Goal: Information Seeking & Learning: Learn about a topic

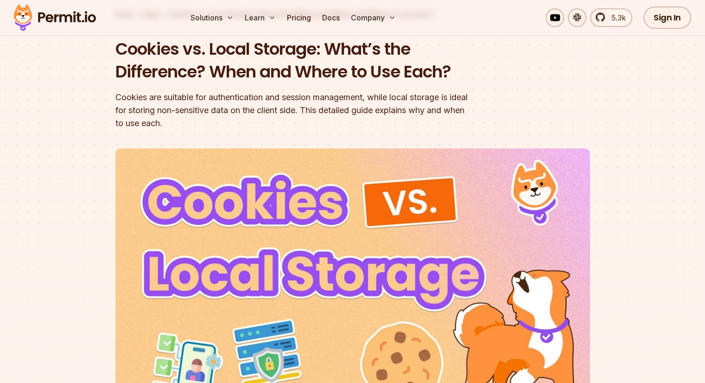
scroll to position [74, 0]
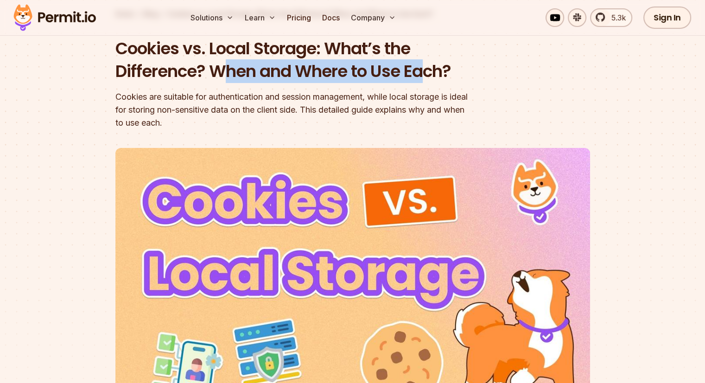
drag, startPoint x: 227, startPoint y: 74, endPoint x: 426, endPoint y: 77, distance: 199.3
click at [426, 77] on h1 "Cookies vs. Local Storage: What’s the Difference? When and Where to Use Each?" at bounding box center [293, 60] width 356 height 46
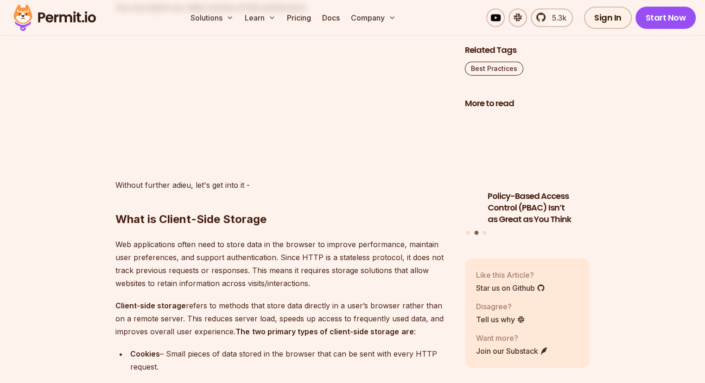
scroll to position [934, 0]
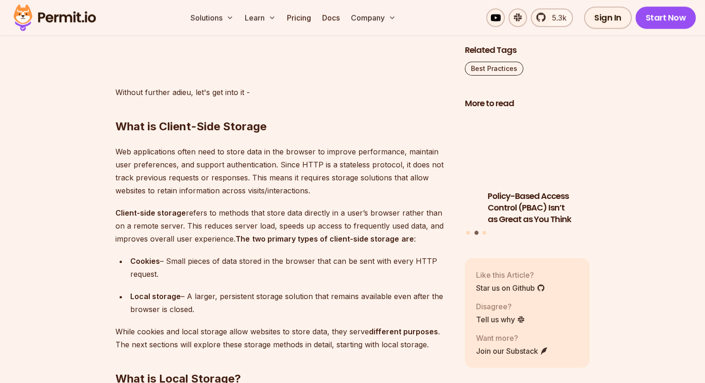
scroll to position [1036, 0]
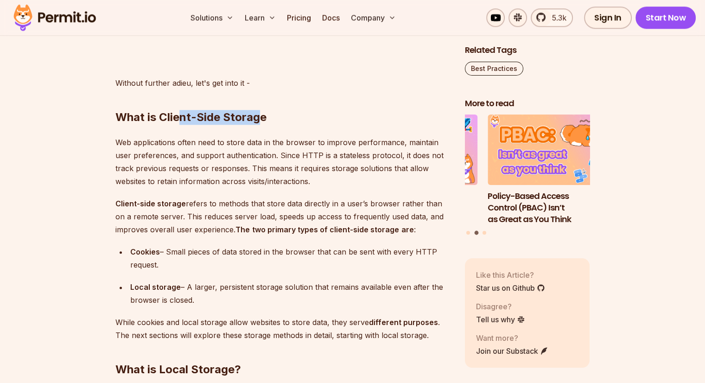
drag, startPoint x: 178, startPoint y: 113, endPoint x: 261, endPoint y: 118, distance: 83.6
click at [261, 118] on h2 "What is Client-Side Storage" at bounding box center [282, 99] width 335 height 52
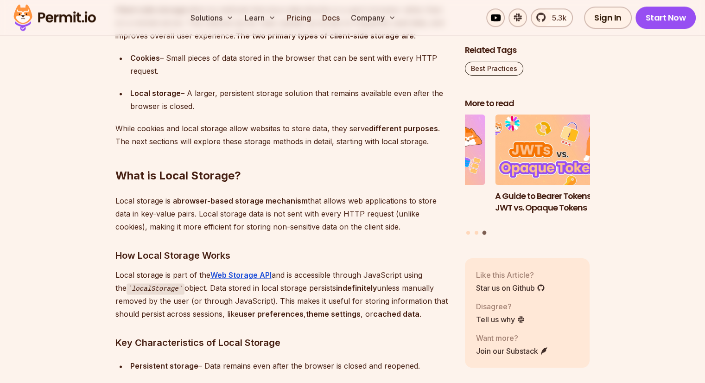
scroll to position [1232, 0]
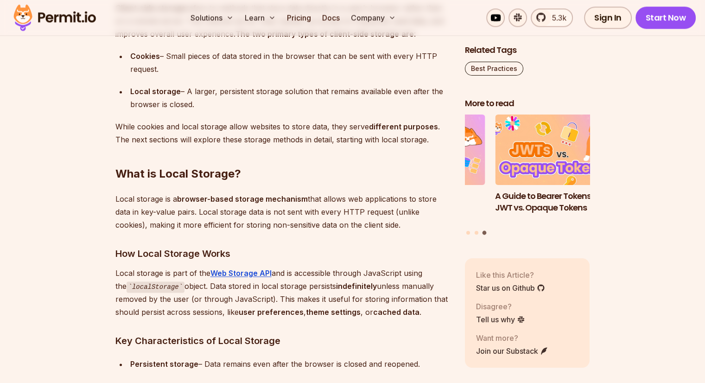
click at [116, 198] on p "Local storage is a browser-based storage mechanism that allows web applications…" at bounding box center [282, 211] width 335 height 39
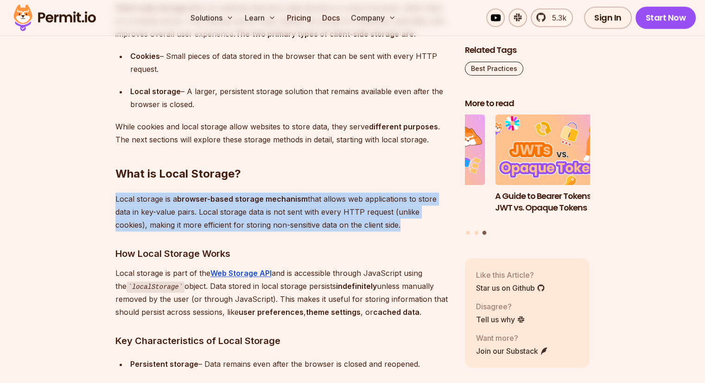
drag, startPoint x: 399, startPoint y: 225, endPoint x: 114, endPoint y: 196, distance: 286.4
copy p "Local storage is a browser-based storage mechanism that allows web applications…"
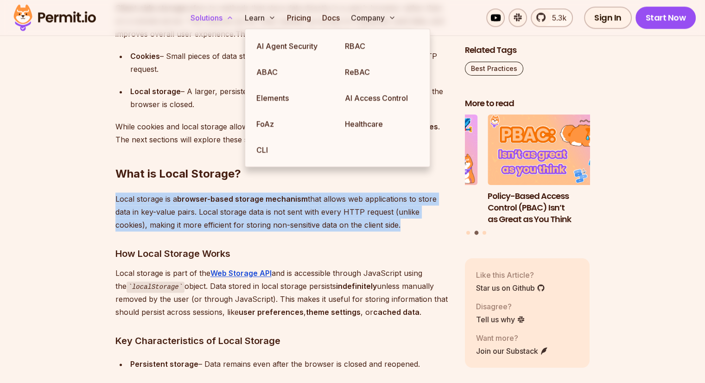
scroll to position [1347, 0]
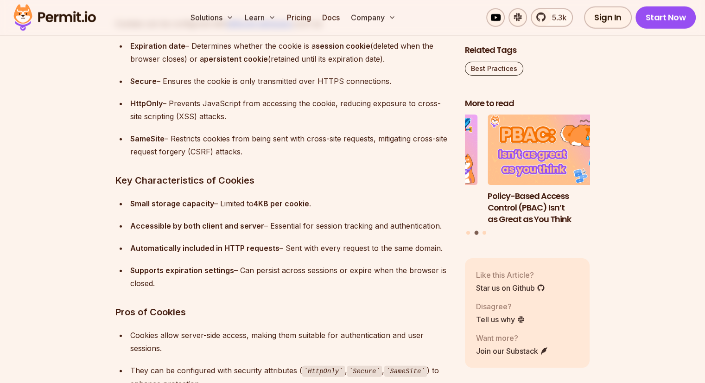
scroll to position [2607, 0]
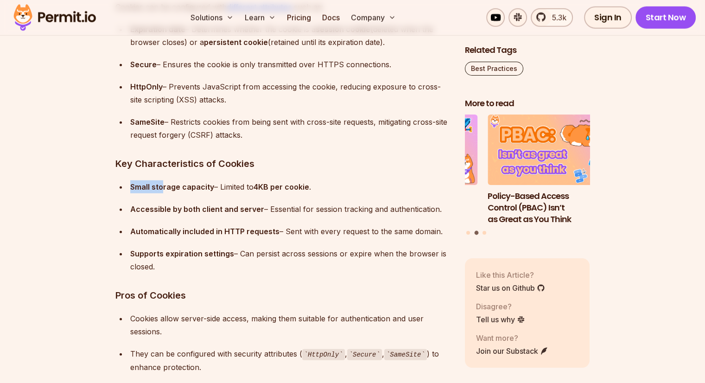
drag, startPoint x: 162, startPoint y: 181, endPoint x: 278, endPoint y: 183, distance: 115.9
click at [278, 183] on div "Small storage capacity – Limited to 4KB per cookie ." at bounding box center [290, 186] width 320 height 13
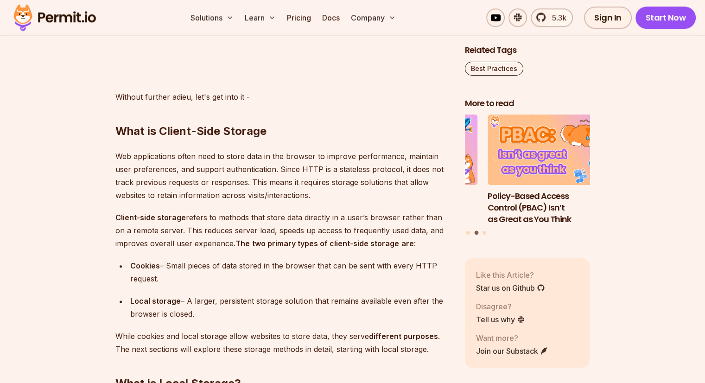
scroll to position [1023, 0]
drag, startPoint x: 282, startPoint y: 167, endPoint x: 329, endPoint y: 166, distance: 47.7
click at [329, 166] on p "Web applications often need to store data in the browser to improve performance…" at bounding box center [282, 175] width 335 height 52
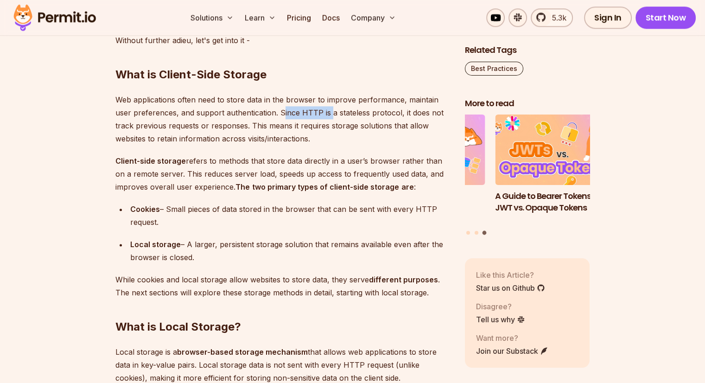
scroll to position [1081, 0]
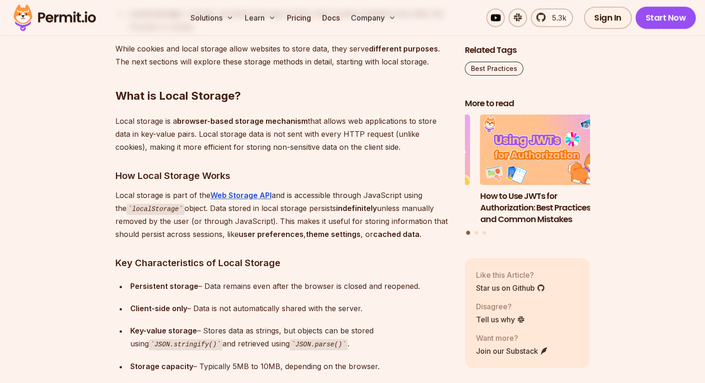
scroll to position [1308, 0]
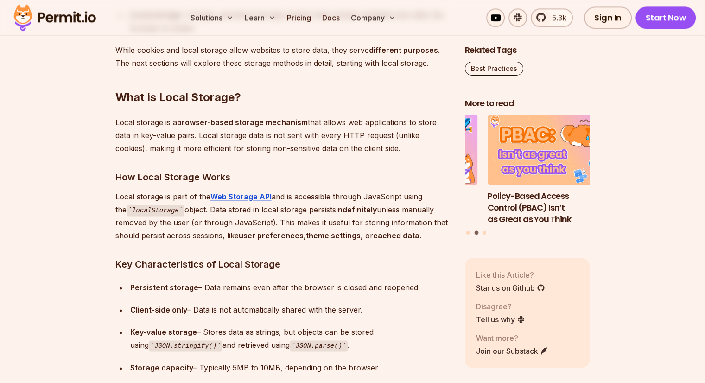
click at [293, 118] on strong "browser-based storage mechanism" at bounding box center [242, 122] width 131 height 9
click at [130, 120] on p "Local storage is a browser-based storage mechanism that allows web applications…" at bounding box center [282, 135] width 335 height 39
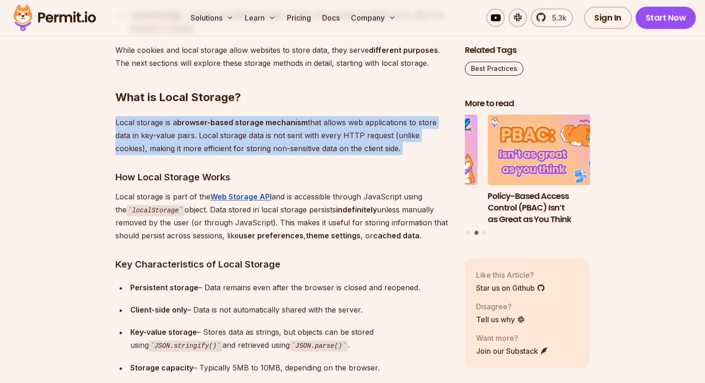
click at [130, 120] on p "Local storage is a browser-based storage mechanism that allows web applications…" at bounding box center [282, 135] width 335 height 39
copy p "Local storage is a browser-based storage mechanism that allows web applications…"
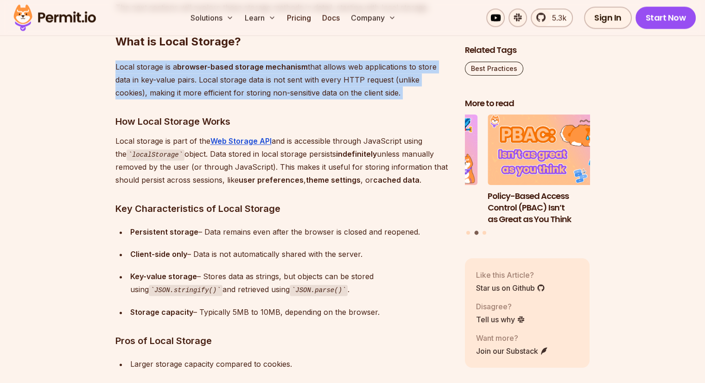
scroll to position [1367, 0]
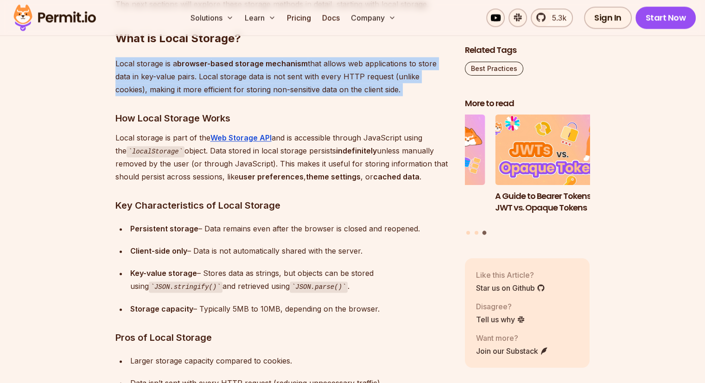
copy p "Local storage is a browser-based storage mechanism that allows web applications…"
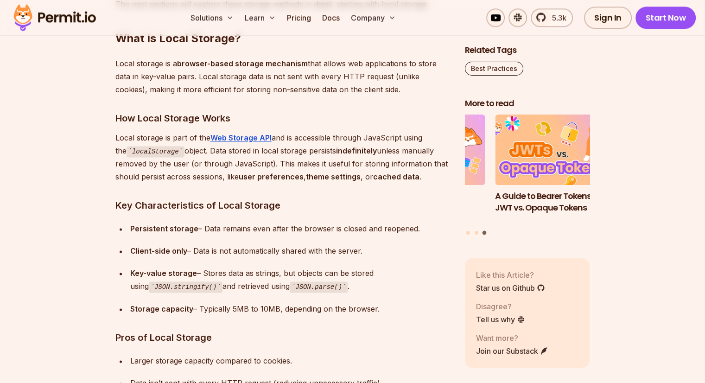
click at [389, 212] on h3 "Key Characteristics of Local Storage" at bounding box center [282, 205] width 335 height 15
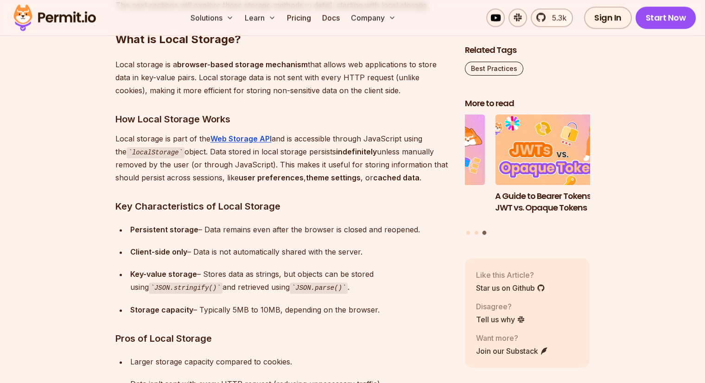
scroll to position [1365, 0]
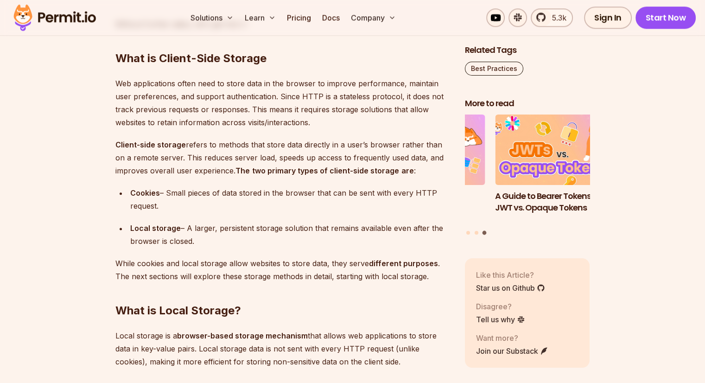
scroll to position [1095, 0]
drag, startPoint x: 265, startPoint y: 58, endPoint x: 120, endPoint y: 56, distance: 144.6
click at [120, 56] on h2 "What is Client-Side Storage" at bounding box center [282, 39] width 335 height 52
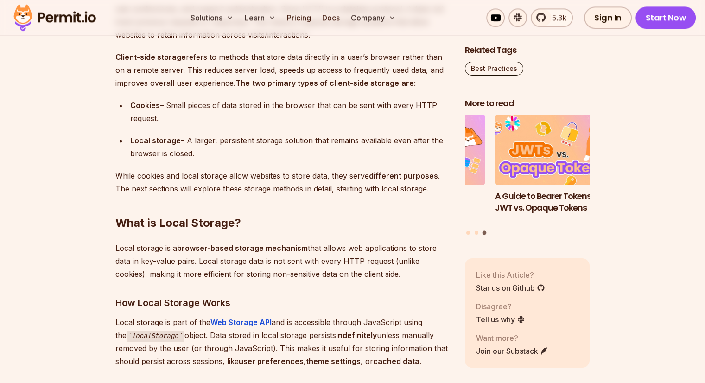
scroll to position [1186, 0]
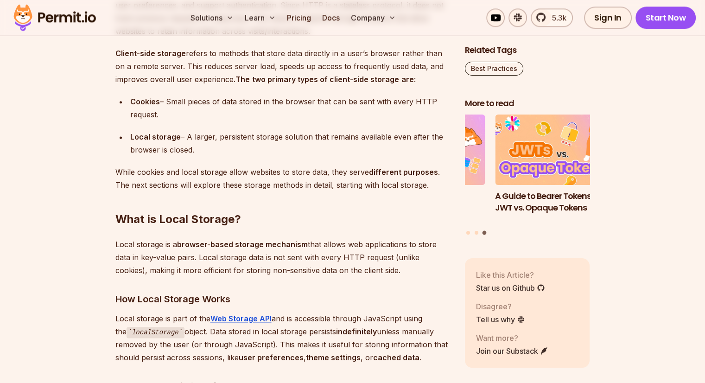
click at [132, 241] on p "Local storage is a browser-based storage mechanism that allows web applications…" at bounding box center [282, 257] width 335 height 39
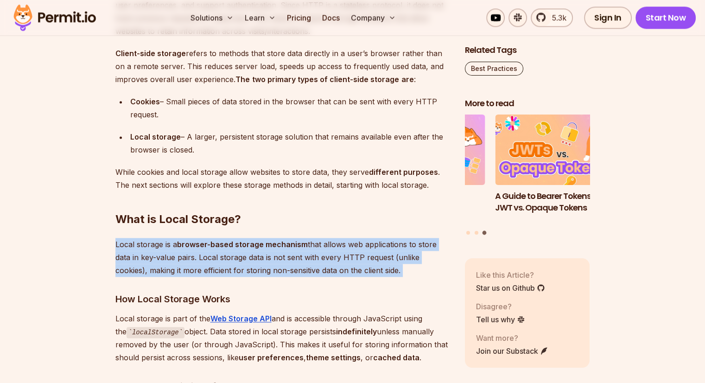
click at [132, 241] on p "Local storage is a browser-based storage mechanism that allows web applications…" at bounding box center [282, 257] width 335 height 39
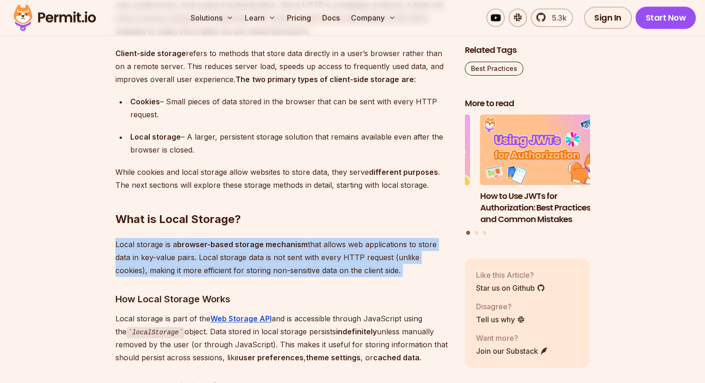
copy p "Local storage is a browser-based storage mechanism that allows web applications…"
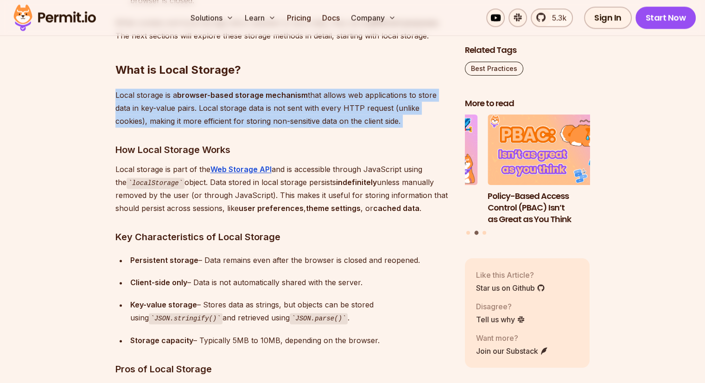
scroll to position [1334, 0]
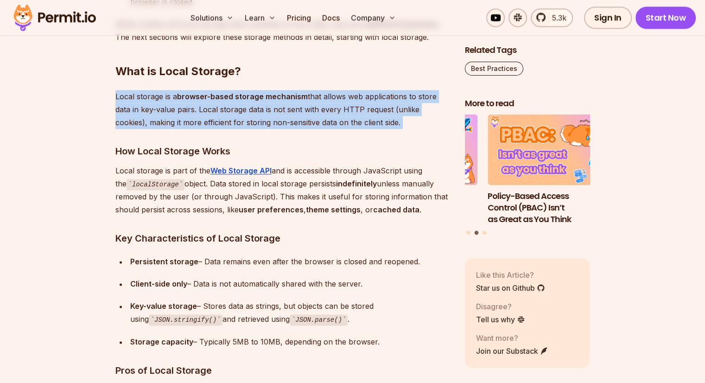
copy p "Local storage is a browser-based storage mechanism that allows web applications…"
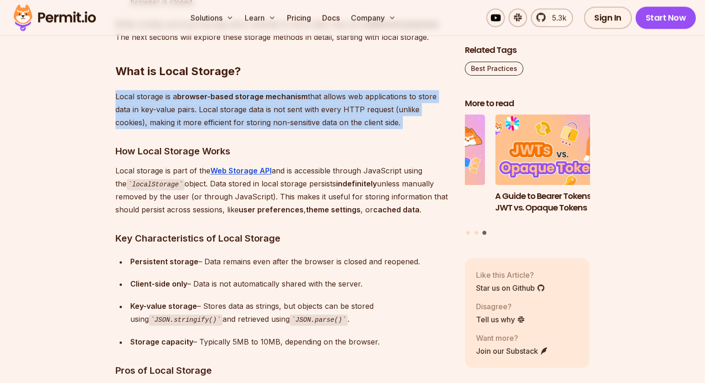
click at [183, 115] on p "Local storage is a browser-based storage mechanism that allows web applications…" at bounding box center [282, 109] width 335 height 39
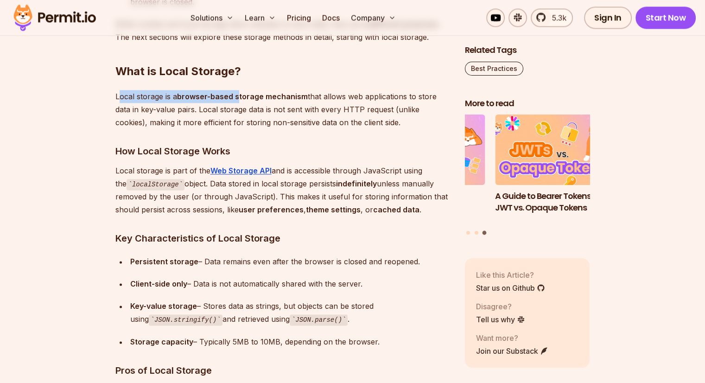
drag, startPoint x: 120, startPoint y: 93, endPoint x: 239, endPoint y: 97, distance: 118.2
click at [239, 97] on p "Local storage is a browser-based storage mechanism that allows web applications…" at bounding box center [282, 109] width 335 height 39
click at [126, 120] on p "Local storage is a browser-based storage mechanism that allows web applications…" at bounding box center [282, 109] width 335 height 39
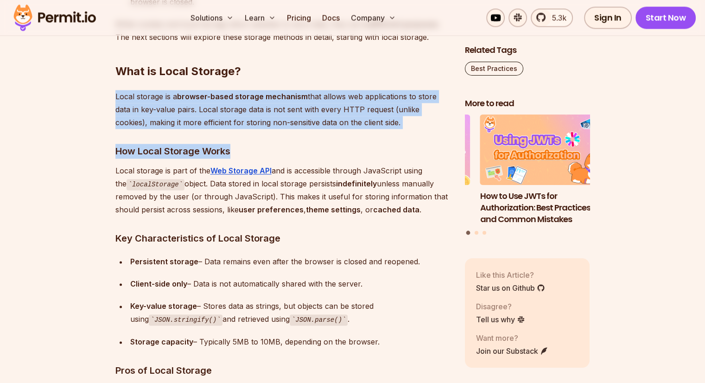
drag, startPoint x: 115, startPoint y: 95, endPoint x: 407, endPoint y: 131, distance: 294.1
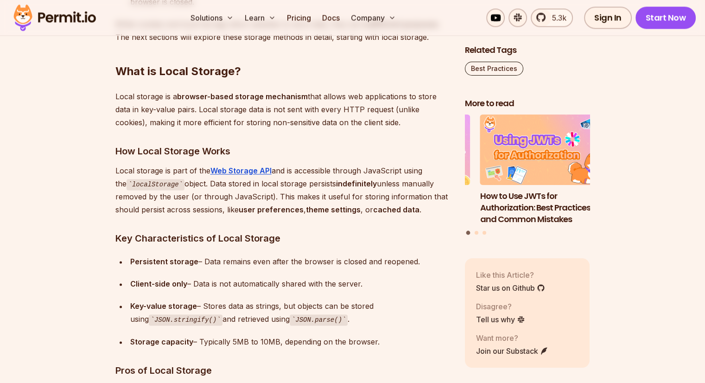
drag, startPoint x: 402, startPoint y: 122, endPoint x: 116, endPoint y: 97, distance: 286.5
click at [116, 97] on p "Local storage is a browser-based storage mechanism that allows web applications…" at bounding box center [282, 109] width 335 height 39
click at [330, 167] on p "Local storage is part of the Web Storage API and is accessible through JavaScri…" at bounding box center [282, 190] width 335 height 52
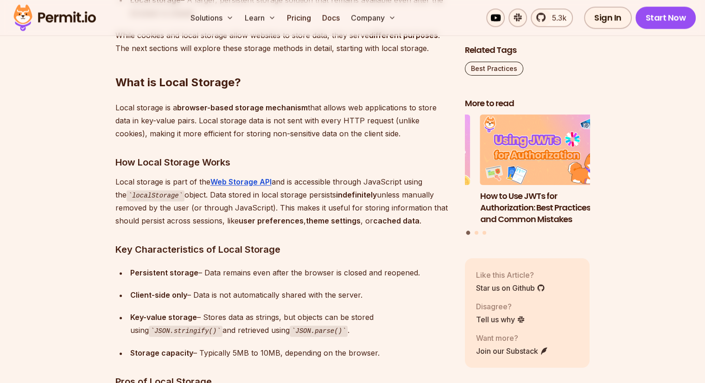
scroll to position [1322, 0]
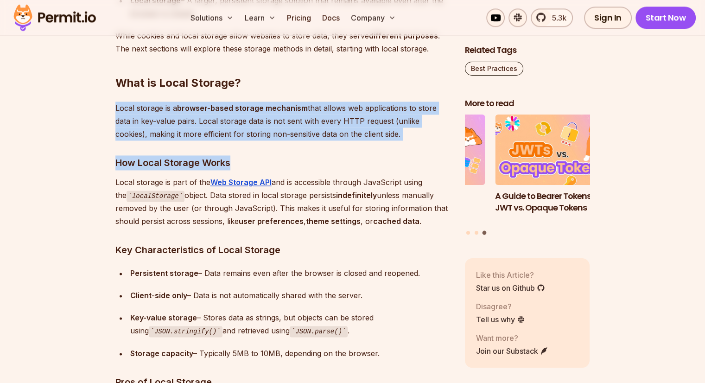
drag, startPoint x: 114, startPoint y: 107, endPoint x: 411, endPoint y: 144, distance: 299.3
click at [390, 136] on p "Local storage is a browser-based storage mechanism that allows web applications…" at bounding box center [282, 120] width 335 height 39
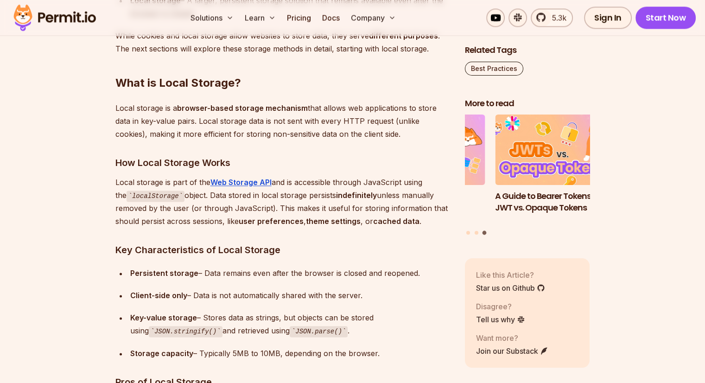
drag, startPoint x: 402, startPoint y: 135, endPoint x: 115, endPoint y: 110, distance: 288.4
click at [115, 110] on p "Local storage is a browser-based storage mechanism that allows web applications…" at bounding box center [282, 120] width 335 height 39
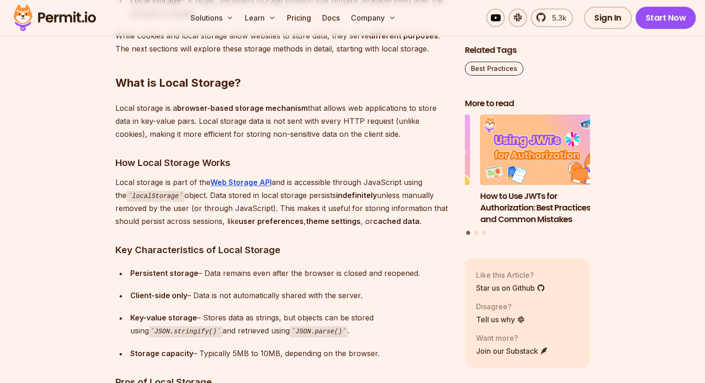
copy p "Local storage is a browser-based storage mechanism that allows web applications…"
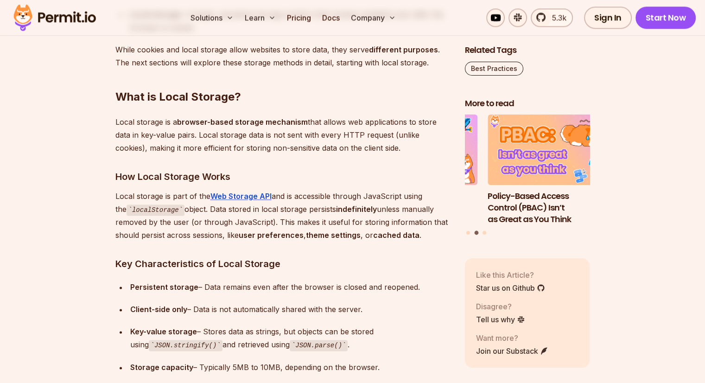
scroll to position [1307, 0]
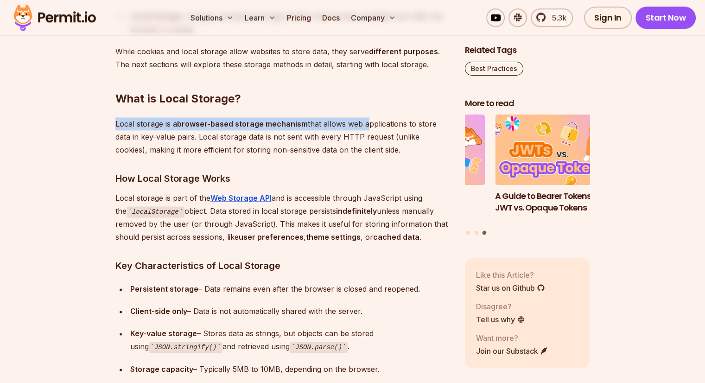
drag, startPoint x: 114, startPoint y: 125, endPoint x: 367, endPoint y: 121, distance: 252.6
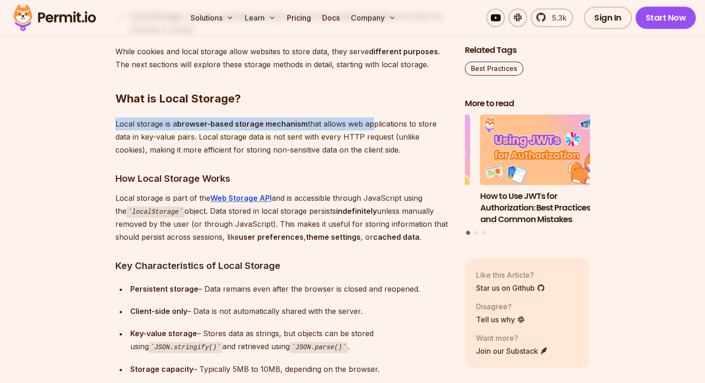
click at [184, 127] on p "Local storage is a browser-based storage mechanism that allows web applications…" at bounding box center [282, 136] width 335 height 39
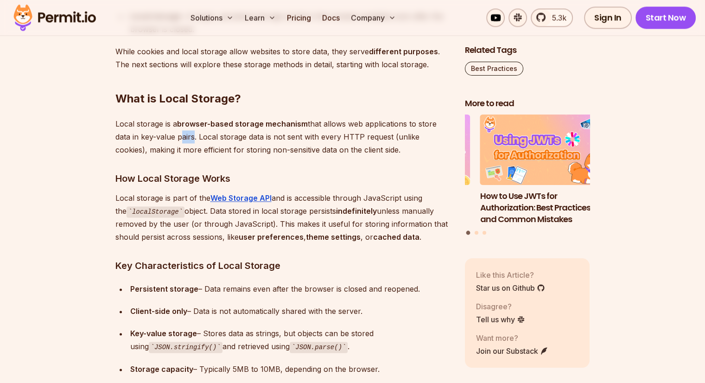
drag, startPoint x: 192, startPoint y: 137, endPoint x: 179, endPoint y: 133, distance: 13.6
click at [179, 133] on p "Local storage is a browser-based storage mechanism that allows web applications…" at bounding box center [282, 136] width 335 height 39
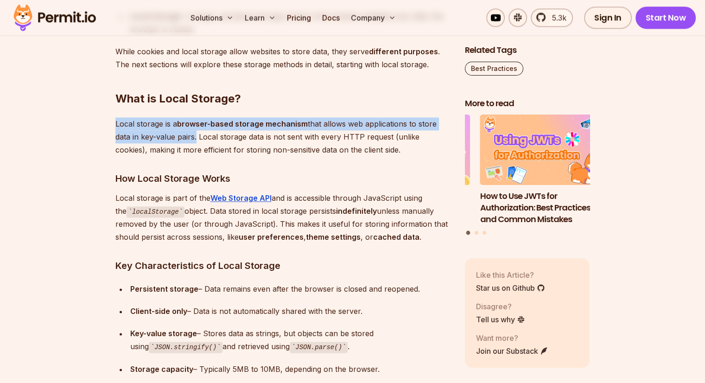
drag, startPoint x: 193, startPoint y: 136, endPoint x: 117, endPoint y: 127, distance: 76.5
click at [117, 127] on p "Local storage is a browser-based storage mechanism that allows web applications…" at bounding box center [282, 136] width 335 height 39
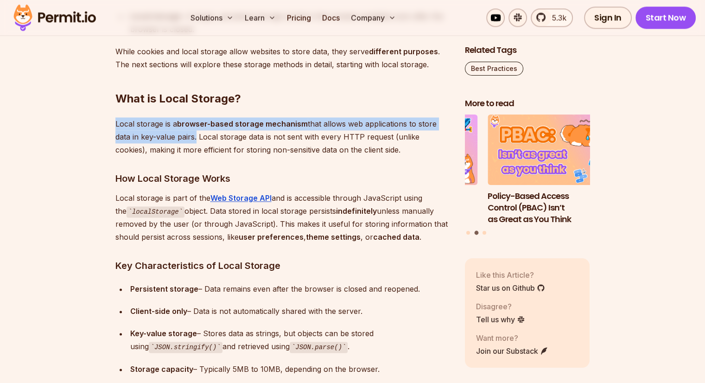
copy p "Local storage is a browser-based storage mechanism that allows web applications…"
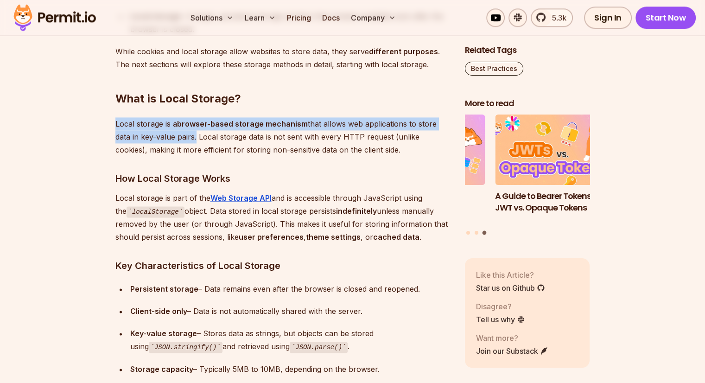
click at [167, 133] on p "Local storage is a browser-based storage mechanism that allows web applications…" at bounding box center [282, 136] width 335 height 39
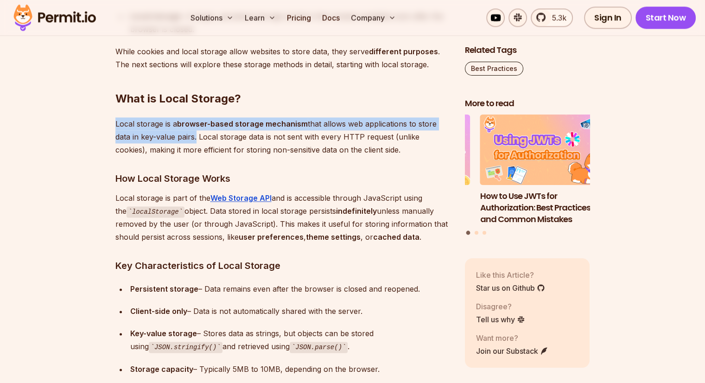
drag, startPoint x: 114, startPoint y: 123, endPoint x: 194, endPoint y: 138, distance: 81.6
copy p "Local storage is a browser-based storage mechanism that allows web applications…"
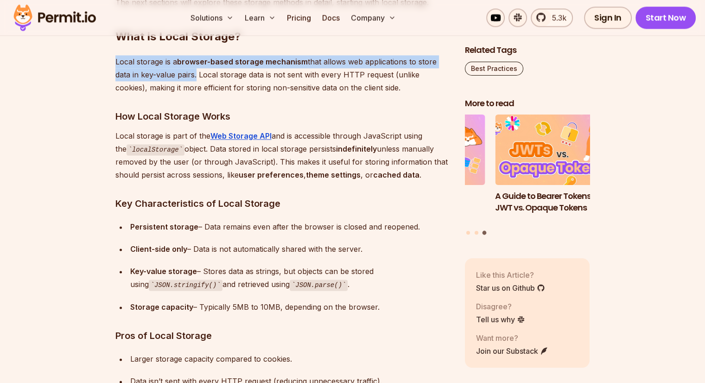
scroll to position [1371, 0]
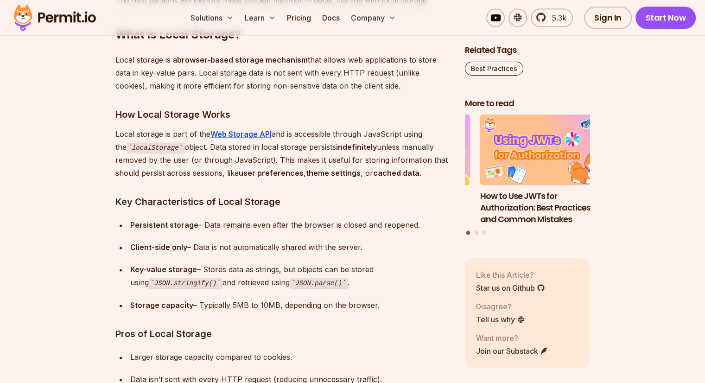
click at [229, 88] on p "Local storage is a browser-based storage mechanism that allows web applications…" at bounding box center [282, 72] width 335 height 39
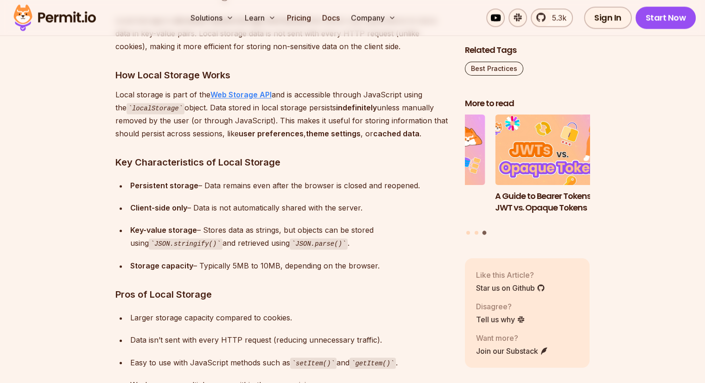
scroll to position [1410, 0]
drag, startPoint x: 144, startPoint y: 152, endPoint x: 256, endPoint y: 140, distance: 112.7
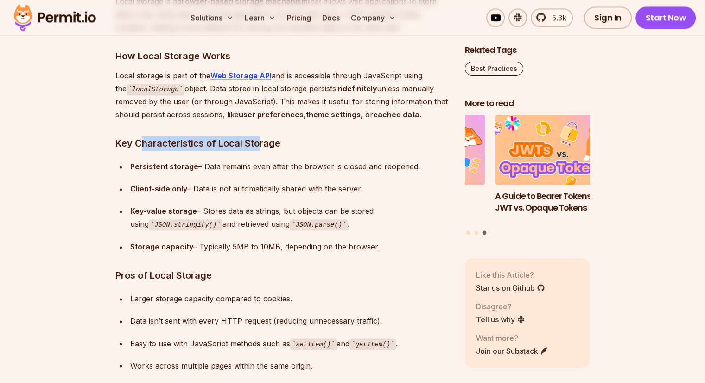
scroll to position [1429, 0]
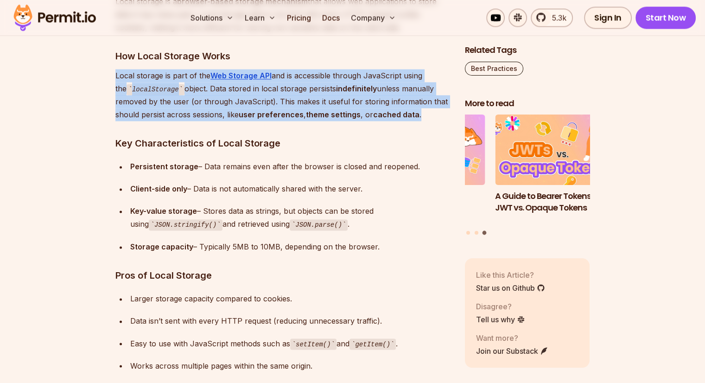
drag, startPoint x: 114, startPoint y: 73, endPoint x: 440, endPoint y: 115, distance: 328.0
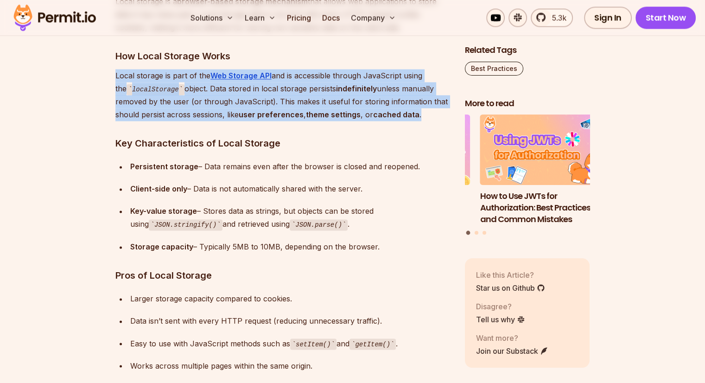
copy p "Local storage is part of the Web Storage API and is accessible through JavaScri…"
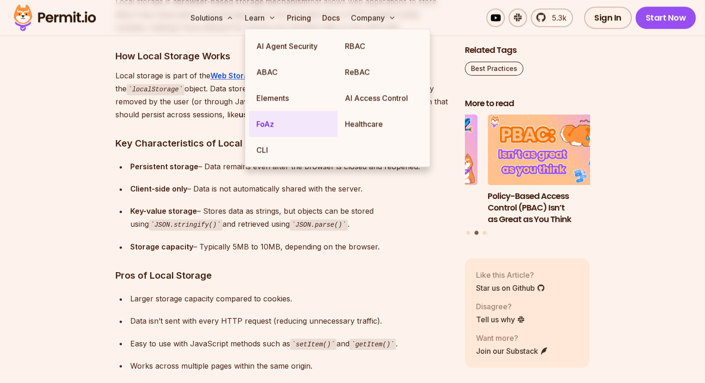
drag, startPoint x: 250, startPoint y: 25, endPoint x: 249, endPoint y: 119, distance: 94.1
click at [249, 119] on link "FoAz" at bounding box center [293, 124] width 89 height 26
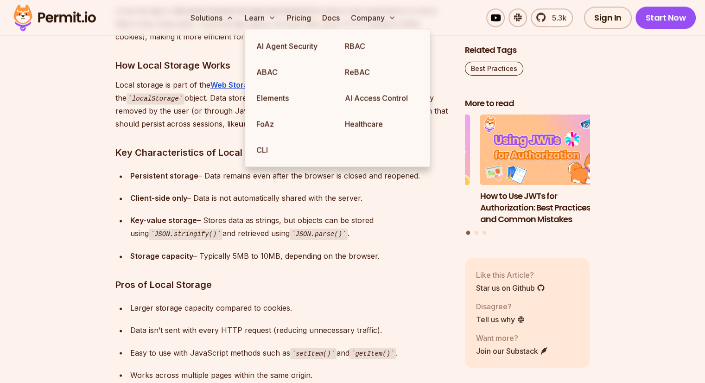
scroll to position [1429, 0]
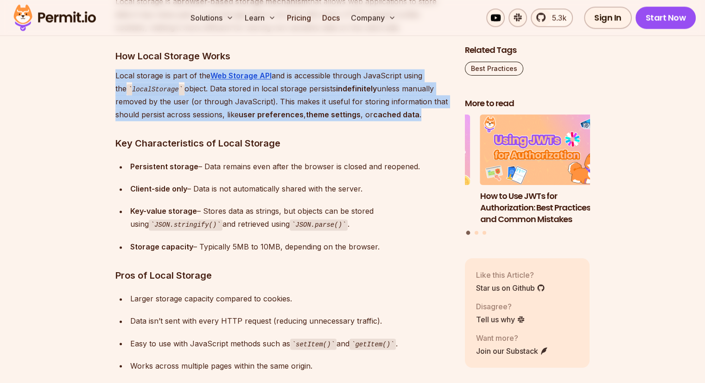
drag, startPoint x: 114, startPoint y: 73, endPoint x: 419, endPoint y: 111, distance: 307.2
copy p "Local storage is part of the Web Storage API and is accessible through JavaScri…"
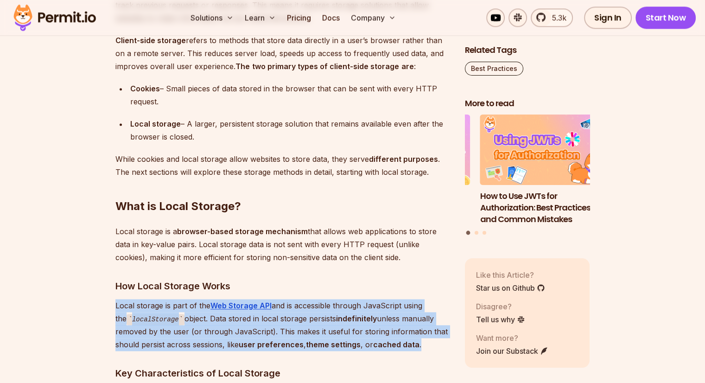
scroll to position [1201, 0]
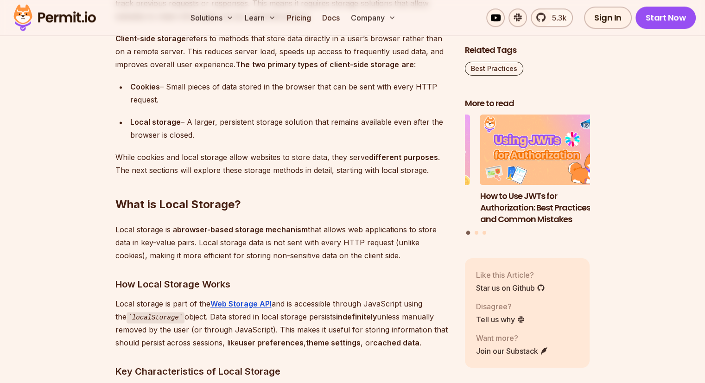
click at [257, 288] on h3 "How Local Storage Works" at bounding box center [282, 284] width 335 height 15
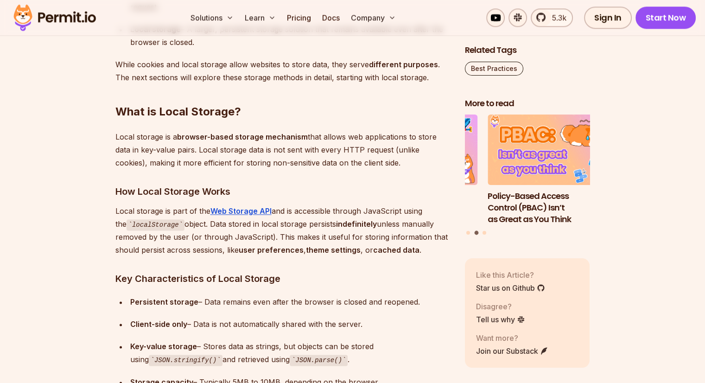
scroll to position [1294, 0]
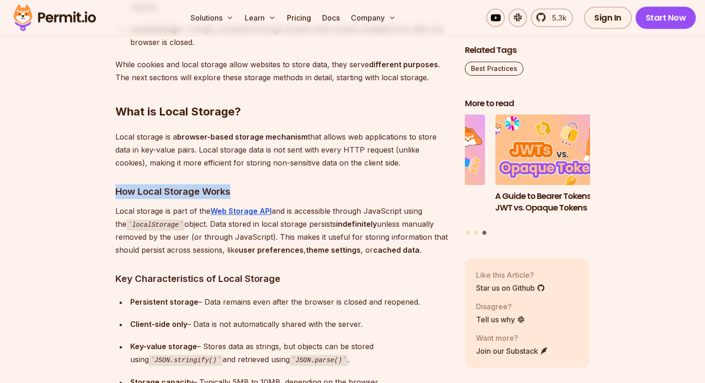
drag, startPoint x: 231, startPoint y: 191, endPoint x: 115, endPoint y: 189, distance: 115.9
click at [115, 189] on h3 "How Local Storage Works" at bounding box center [282, 191] width 335 height 15
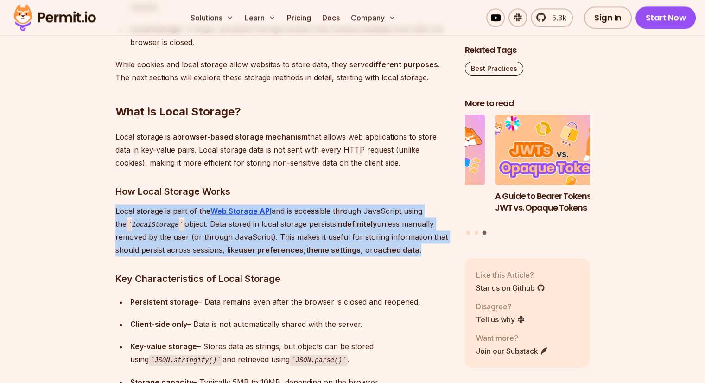
drag, startPoint x: 115, startPoint y: 210, endPoint x: 421, endPoint y: 251, distance: 308.5
click at [421, 251] on p "Local storage is part of the Web Storage API and is accessible through JavaScri…" at bounding box center [282, 230] width 335 height 52
click at [293, 239] on p "Local storage is part of the Web Storage API and is accessible through JavaScri…" at bounding box center [282, 230] width 335 height 52
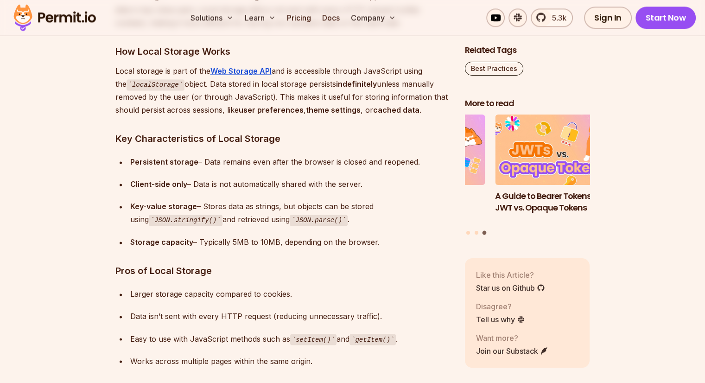
scroll to position [1416, 0]
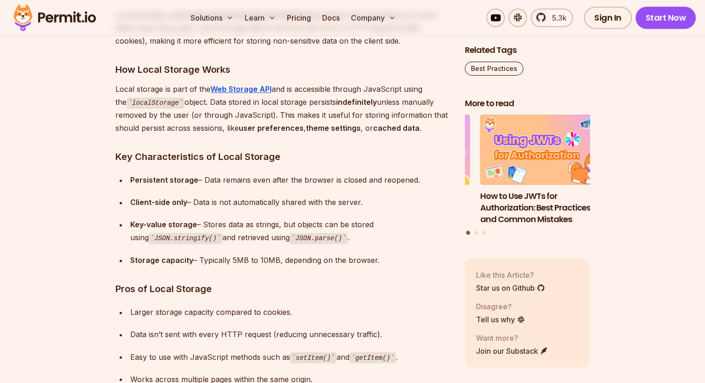
click at [176, 84] on p "Local storage is part of the Web Storage API and is accessible through JavaScri…" at bounding box center [282, 108] width 335 height 52
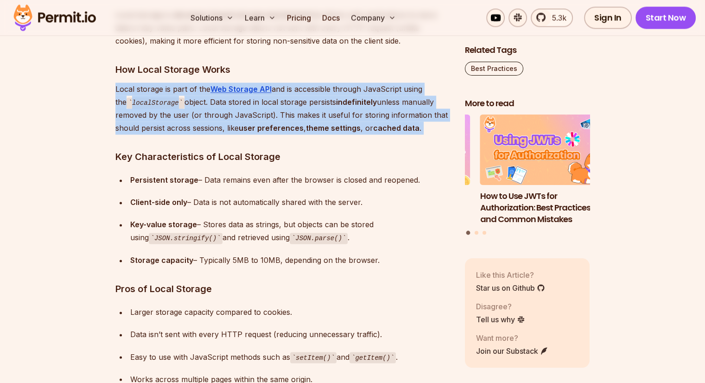
click at [176, 84] on p "Local storage is part of the Web Storage API and is accessible through JavaScri…" at bounding box center [282, 108] width 335 height 52
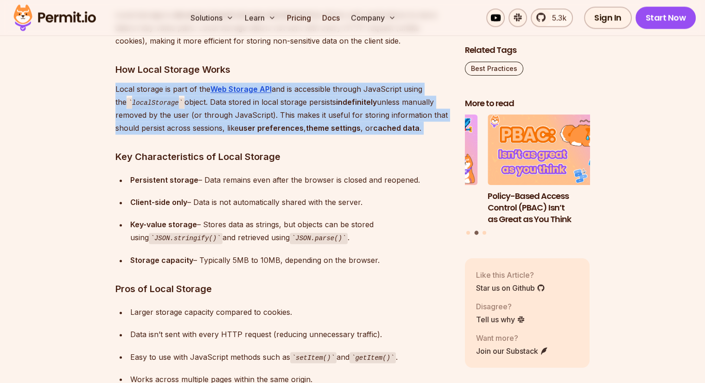
click at [169, 90] on p "Local storage is part of the Web Storage API and is accessible through JavaScri…" at bounding box center [282, 108] width 335 height 52
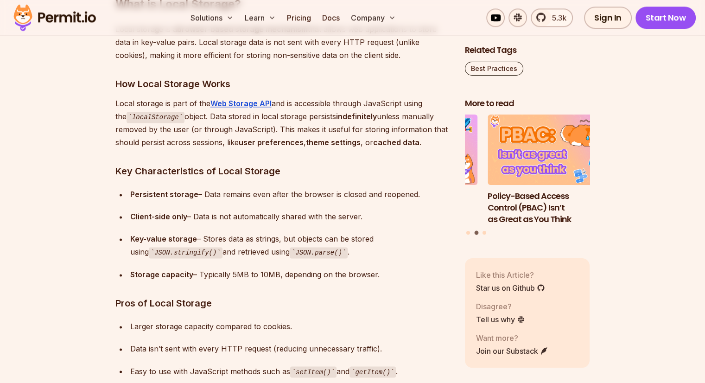
scroll to position [1399, 0]
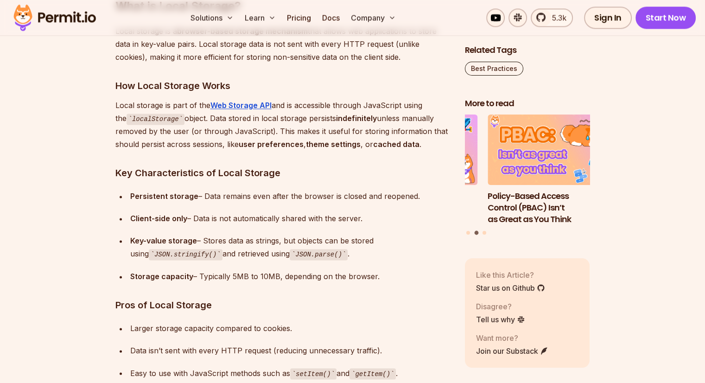
click at [306, 253] on code "JSON.parse()" at bounding box center [319, 254] width 58 height 11
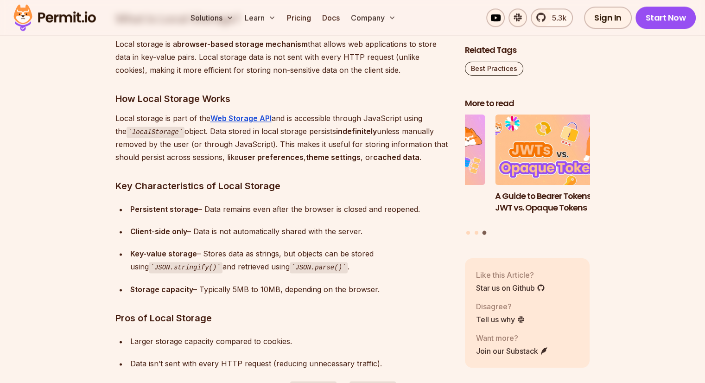
scroll to position [1386, 0]
click at [291, 268] on code "JSON.parse()" at bounding box center [319, 267] width 58 height 11
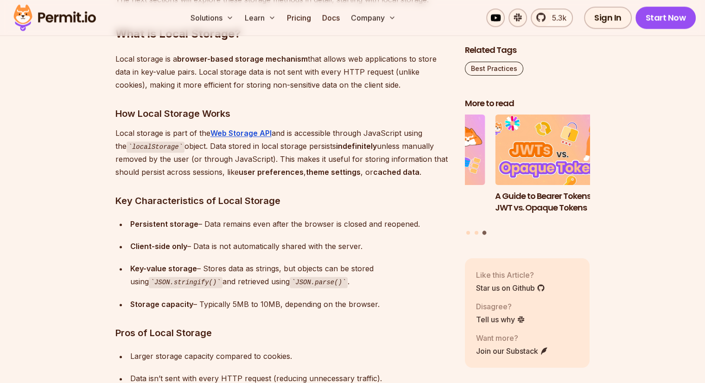
scroll to position [1371, 0]
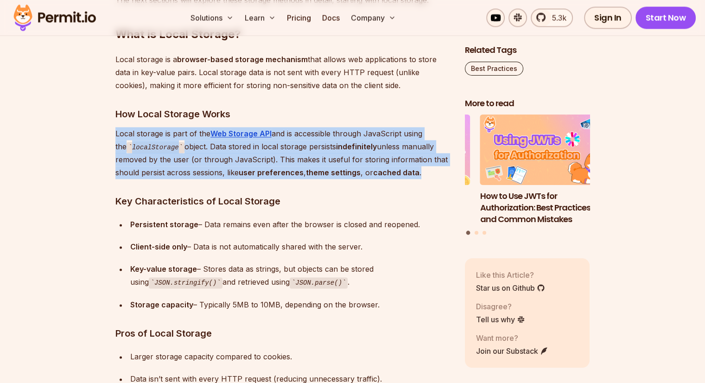
drag, startPoint x: 421, startPoint y: 172, endPoint x: 114, endPoint y: 133, distance: 309.7
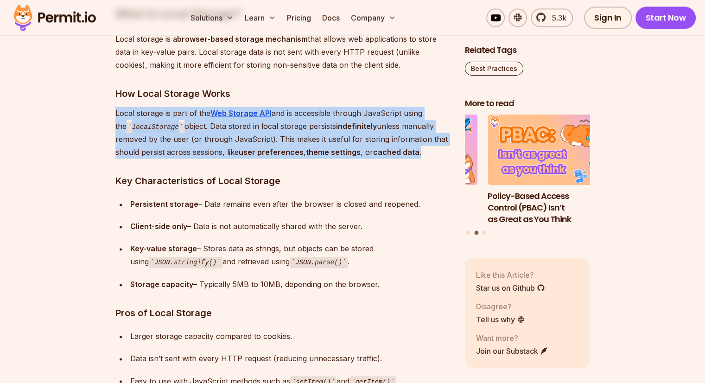
scroll to position [1392, 0]
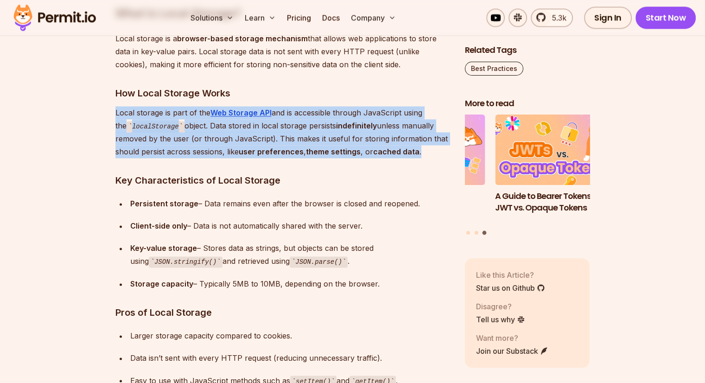
drag, startPoint x: 114, startPoint y: 177, endPoint x: 390, endPoint y: 278, distance: 294.1
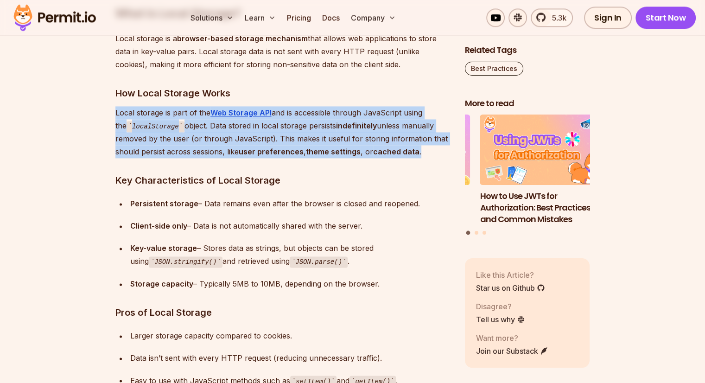
click at [308, 232] on ul "Persistent storage – Data remains even after the browser is closed and reopened…" at bounding box center [282, 243] width 335 height 93
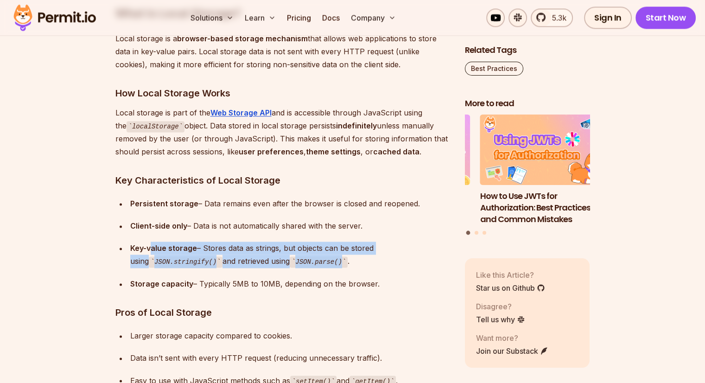
drag, startPoint x: 323, startPoint y: 259, endPoint x: 152, endPoint y: 252, distance: 171.6
click at [152, 252] on div "Key-value storage – Stores data as strings, but objects can be stored using JSO…" at bounding box center [290, 254] width 320 height 26
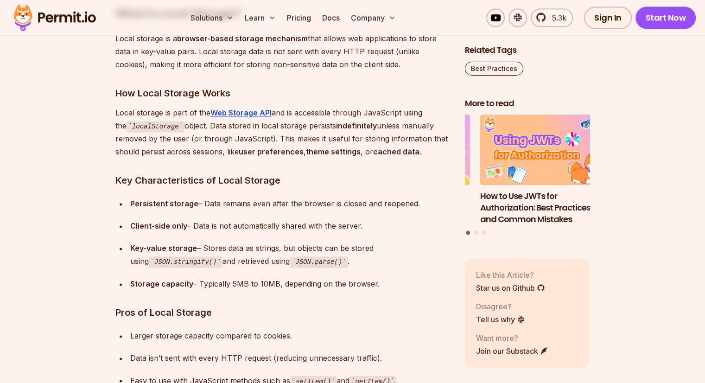
click at [177, 234] on ul "Persistent storage – Data remains even after the browser is closed and reopened…" at bounding box center [282, 243] width 335 height 93
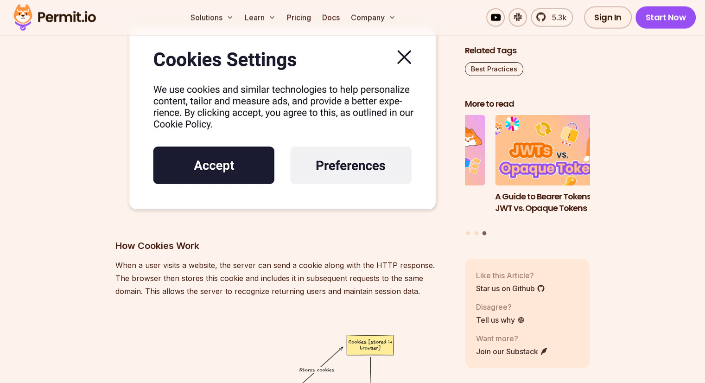
scroll to position [2094, 0]
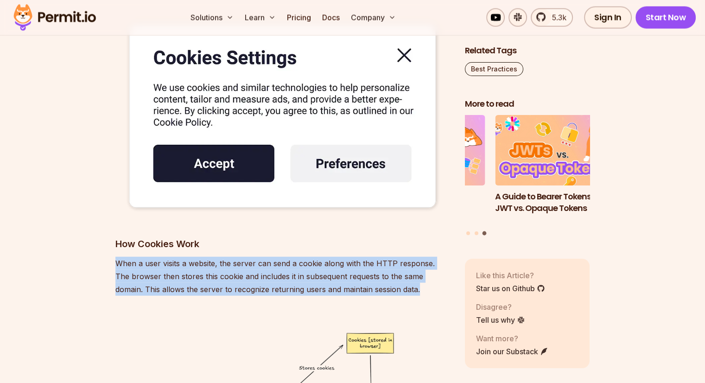
drag, startPoint x: 387, startPoint y: 287, endPoint x: 115, endPoint y: 258, distance: 274.0
click at [115, 258] on p "When a user visits a website, the server can send a cookie along with the HTTP …" at bounding box center [282, 276] width 335 height 39
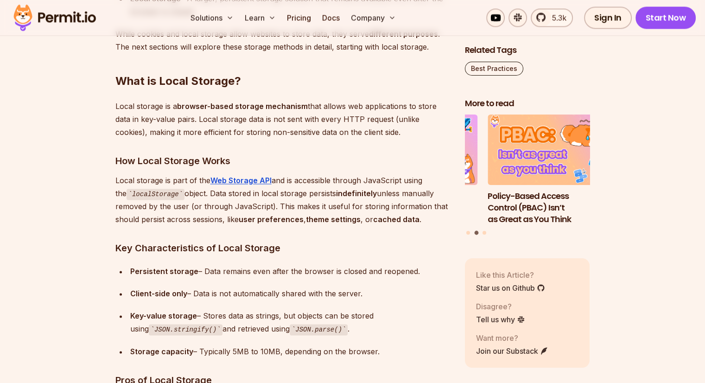
scroll to position [1325, 0]
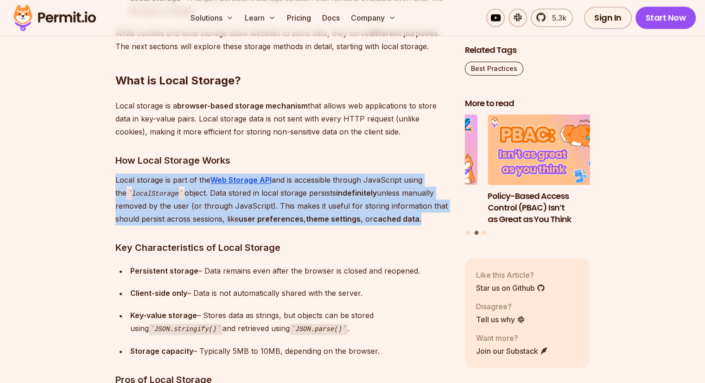
drag, startPoint x: 115, startPoint y: 179, endPoint x: 450, endPoint y: 219, distance: 337.4
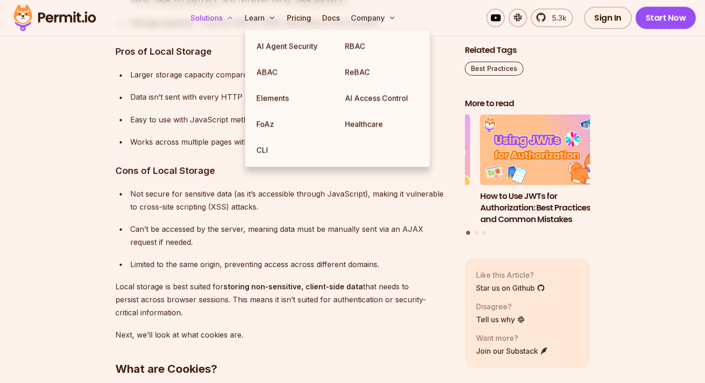
scroll to position [1652, 0]
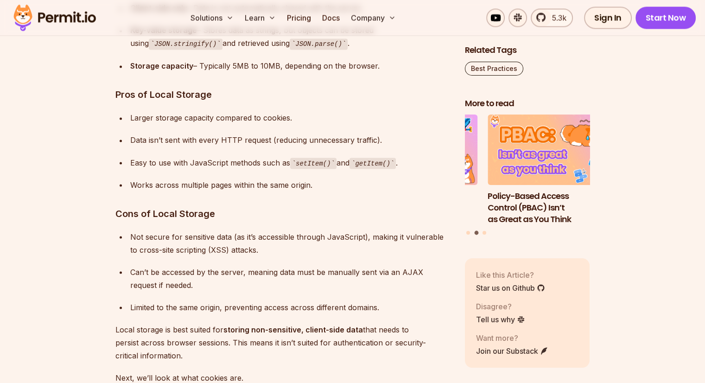
scroll to position [1611, 0]
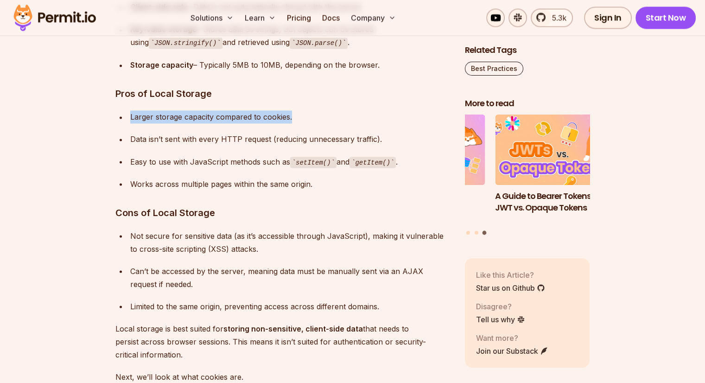
drag, startPoint x: 129, startPoint y: 115, endPoint x: 292, endPoint y: 116, distance: 163.1
click at [292, 116] on li "Larger storage capacity compared to cookies." at bounding box center [288, 116] width 322 height 13
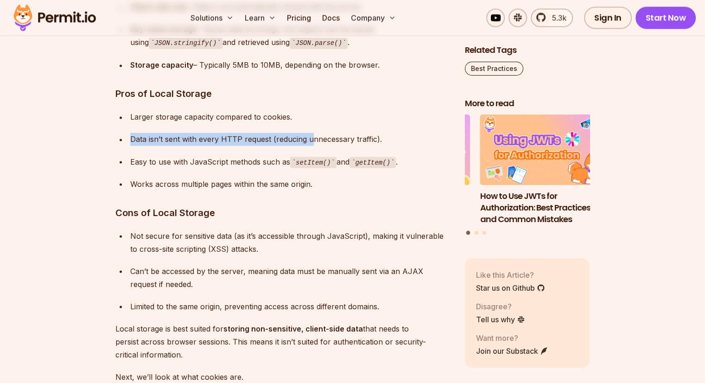
drag, startPoint x: 129, startPoint y: 140, endPoint x: 309, endPoint y: 139, distance: 179.8
click at [309, 139] on li "Data isn’t sent with every HTTP request (reducing unnecessary traffic)." at bounding box center [288, 139] width 322 height 13
click at [347, 137] on div "Data isn’t sent with every HTTP request (reducing unnecessary traffic)." at bounding box center [290, 139] width 320 height 13
drag, startPoint x: 381, startPoint y: 138, endPoint x: 130, endPoint y: 137, distance: 250.7
click at [130, 137] on div "Data isn’t sent with every HTTP request (reducing unnecessary traffic)." at bounding box center [290, 139] width 320 height 13
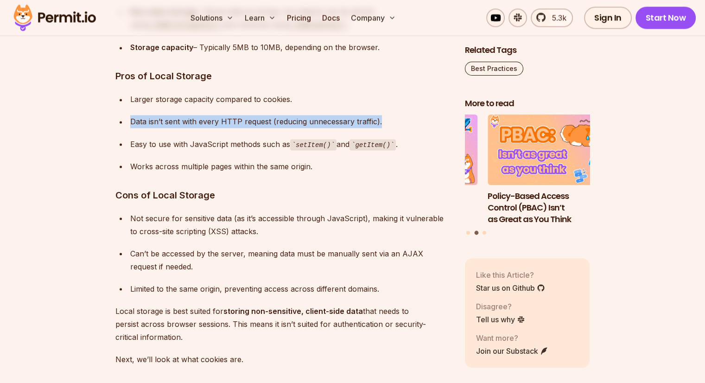
scroll to position [1642, 0]
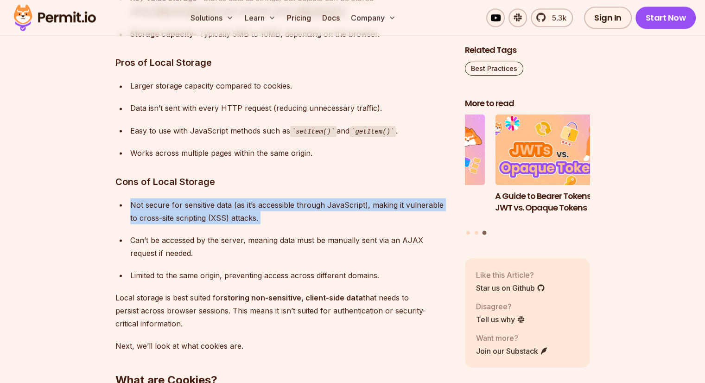
drag, startPoint x: 132, startPoint y: 202, endPoint x: 259, endPoint y: 228, distance: 130.0
click at [259, 228] on ul "Not secure for sensitive data (as it’s accessible through JavaScript), making i…" at bounding box center [282, 239] width 335 height 83
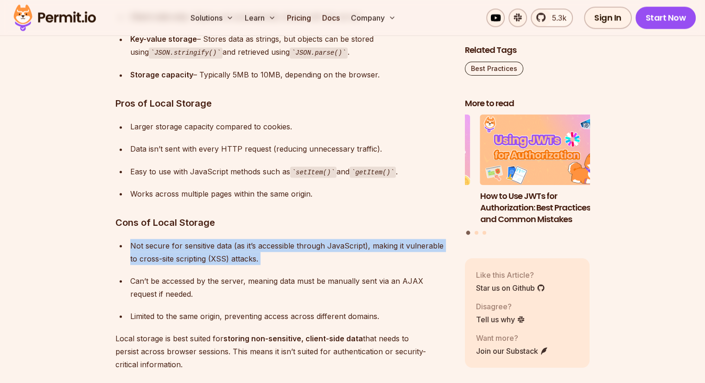
scroll to position [1600, 0]
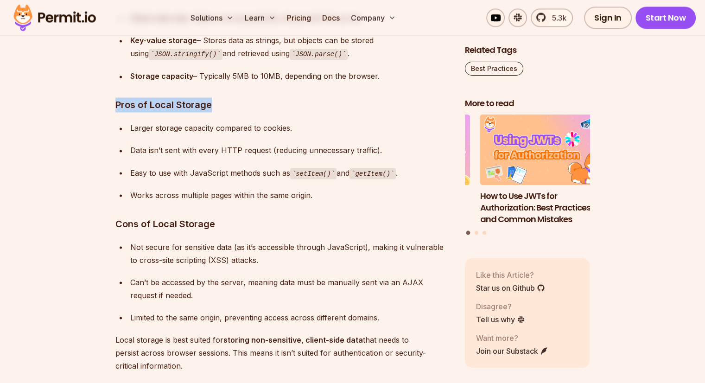
drag, startPoint x: 115, startPoint y: 104, endPoint x: 211, endPoint y: 104, distance: 95.9
click at [211, 104] on h3 "Pros of Local Storage" at bounding box center [282, 104] width 335 height 15
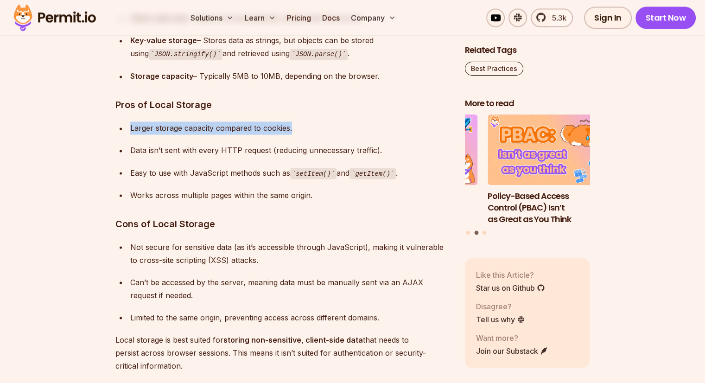
drag, startPoint x: 290, startPoint y: 128, endPoint x: 129, endPoint y: 131, distance: 161.3
click at [129, 131] on li "Larger storage capacity compared to cookies." at bounding box center [288, 127] width 322 height 13
click at [160, 145] on div "Data isn’t sent with every HTTP request (reducing unnecessary traffic)." at bounding box center [290, 150] width 320 height 13
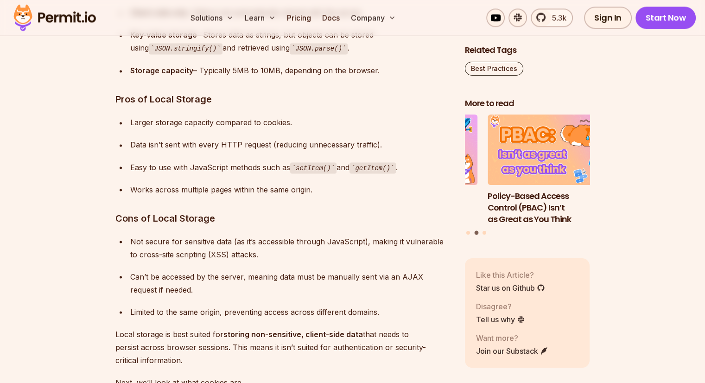
scroll to position [1606, 0]
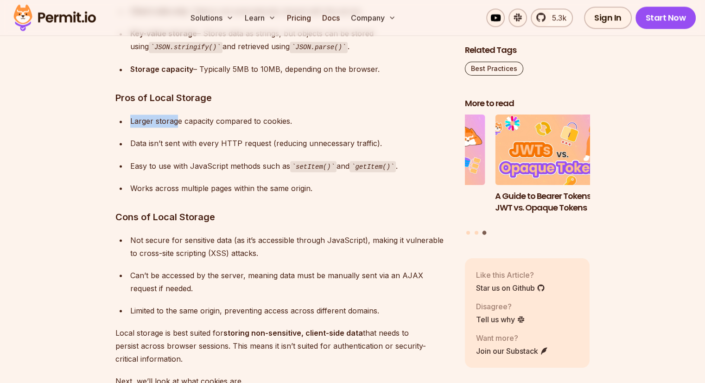
drag, startPoint x: 130, startPoint y: 119, endPoint x: 176, endPoint y: 126, distance: 46.9
click at [176, 126] on div "Larger storage capacity compared to cookies." at bounding box center [290, 120] width 320 height 13
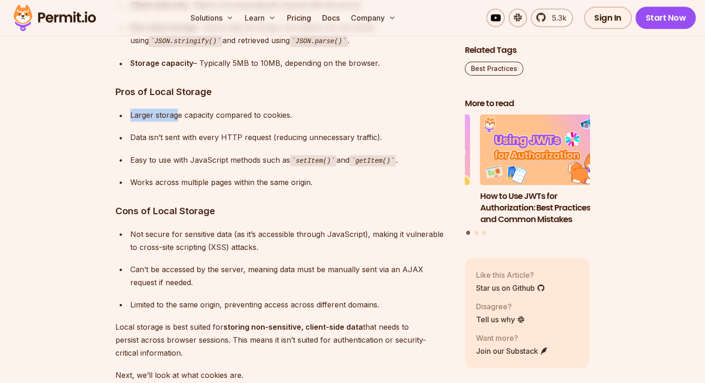
scroll to position [1614, 0]
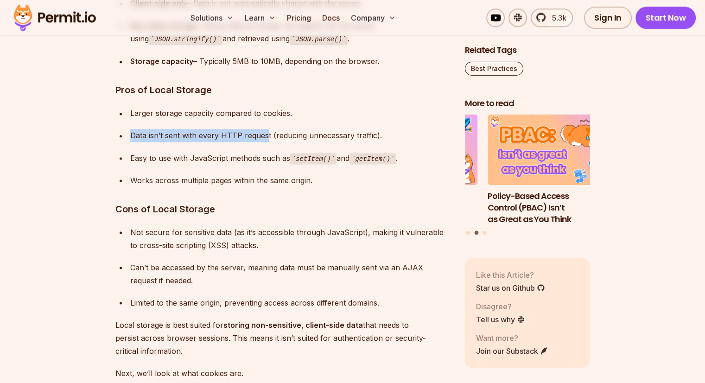
drag, startPoint x: 132, startPoint y: 133, endPoint x: 266, endPoint y: 132, distance: 133.9
click at [266, 132] on div "Data isn’t sent with every HTTP request (reducing unnecessary traffic)." at bounding box center [290, 135] width 320 height 13
click at [239, 168] on ul "Larger storage capacity compared to cookies. Data isn’t sent with every HTTP re…" at bounding box center [282, 147] width 335 height 80
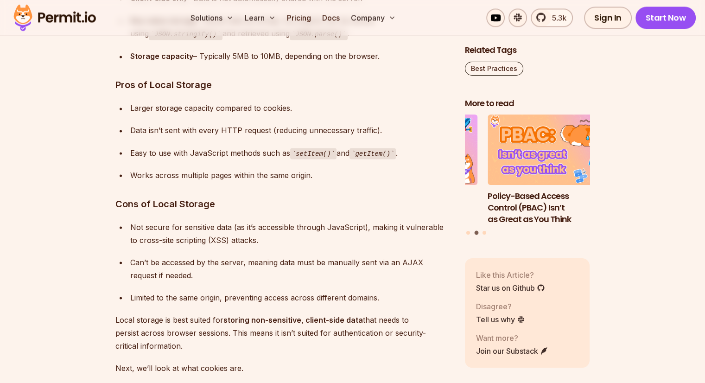
scroll to position [1620, 0]
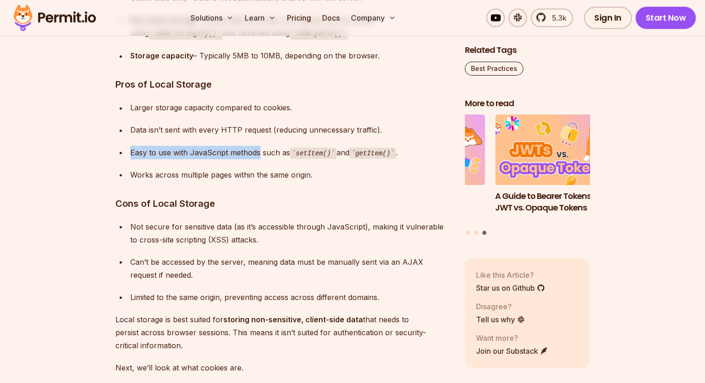
drag, startPoint x: 259, startPoint y: 152, endPoint x: 132, endPoint y: 143, distance: 127.3
click at [132, 143] on ul "Larger storage capacity compared to cookies. Data isn’t sent with every HTTP re…" at bounding box center [282, 141] width 335 height 80
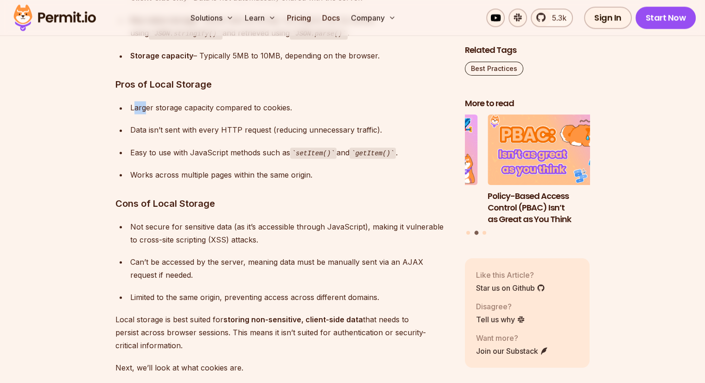
drag, startPoint x: 135, startPoint y: 107, endPoint x: 144, endPoint y: 105, distance: 8.9
click at [144, 105] on div "Larger storage capacity compared to cookies." at bounding box center [290, 107] width 320 height 13
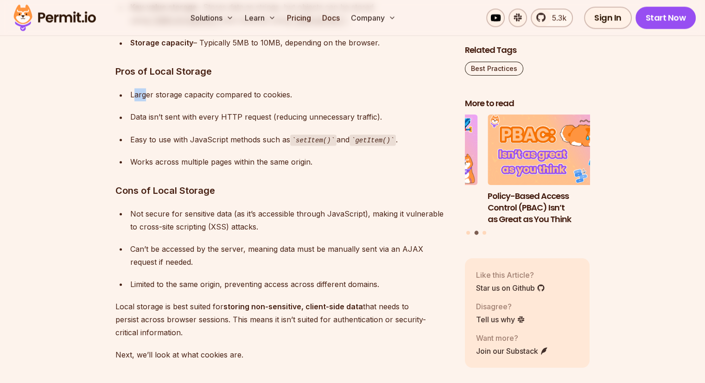
scroll to position [1633, 0]
click at [158, 155] on div "Works across multiple pages within the same origin." at bounding box center [290, 161] width 320 height 13
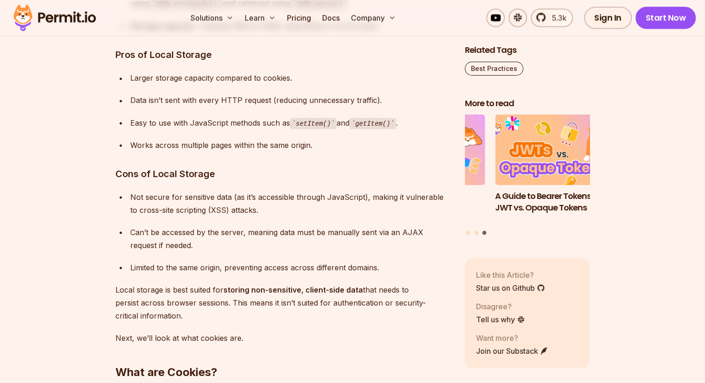
scroll to position [1649, 0]
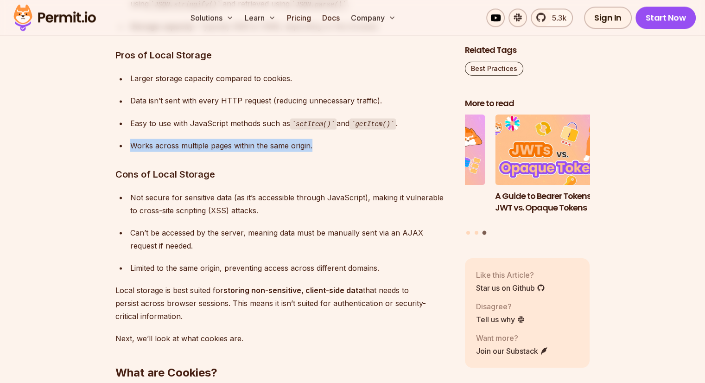
drag, startPoint x: 129, startPoint y: 142, endPoint x: 314, endPoint y: 144, distance: 184.4
click at [314, 144] on li "Works across multiple pages within the same origin." at bounding box center [288, 145] width 322 height 13
click at [314, 144] on div "Works across multiple pages within the same origin." at bounding box center [290, 145] width 320 height 13
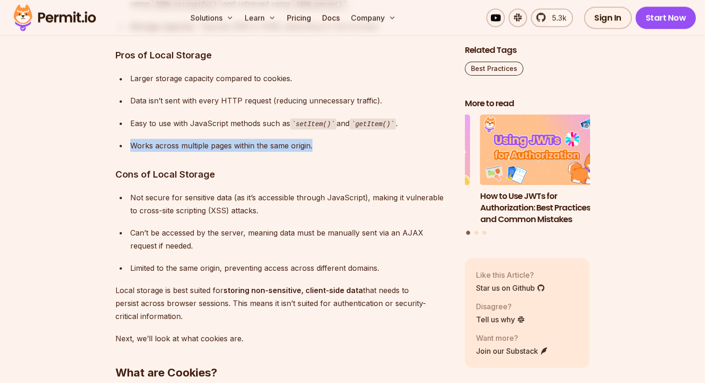
drag, startPoint x: 314, startPoint y: 144, endPoint x: 127, endPoint y: 151, distance: 186.4
click at [127, 151] on li "Works across multiple pages within the same origin." at bounding box center [288, 145] width 322 height 13
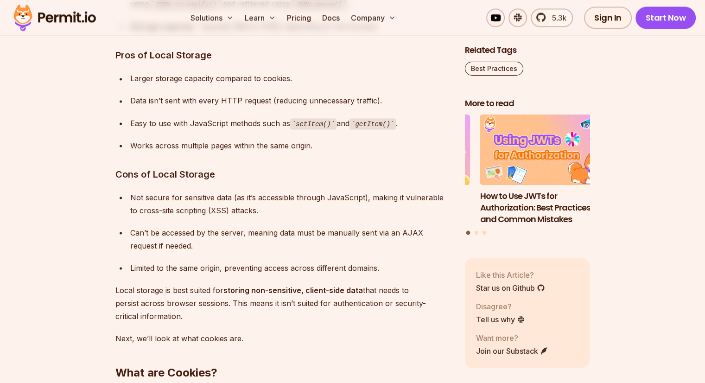
click at [127, 151] on li "Works across multiple pages within the same origin." at bounding box center [288, 145] width 322 height 13
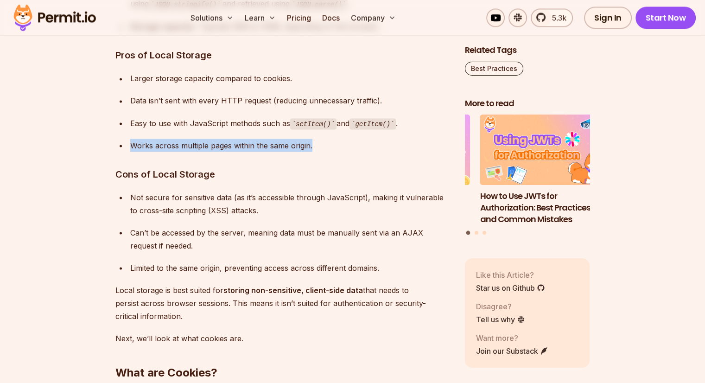
drag, startPoint x: 127, startPoint y: 151, endPoint x: 326, endPoint y: 147, distance: 198.8
click at [326, 147] on li "Works across multiple pages within the same origin." at bounding box center [288, 145] width 322 height 13
click at [326, 147] on div "Works across multiple pages within the same origin." at bounding box center [290, 145] width 320 height 13
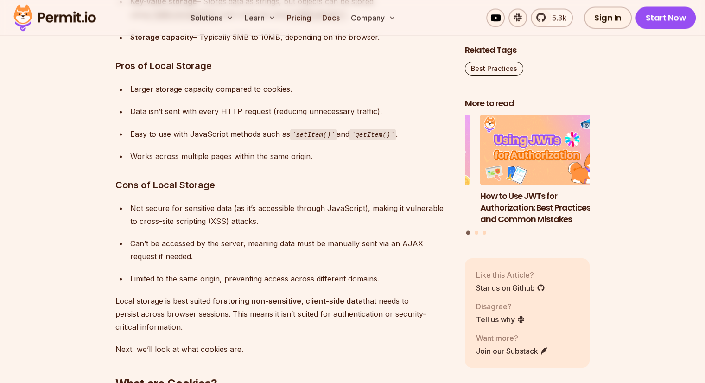
scroll to position [1635, 0]
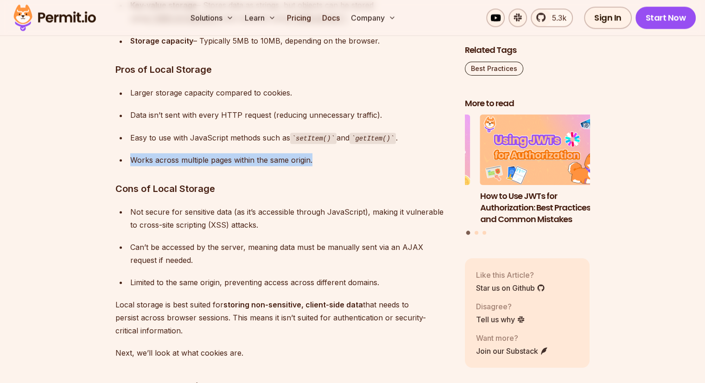
drag, startPoint x: 312, startPoint y: 158, endPoint x: 128, endPoint y: 154, distance: 184.5
click at [128, 154] on li "Works across multiple pages within the same origin." at bounding box center [288, 159] width 322 height 13
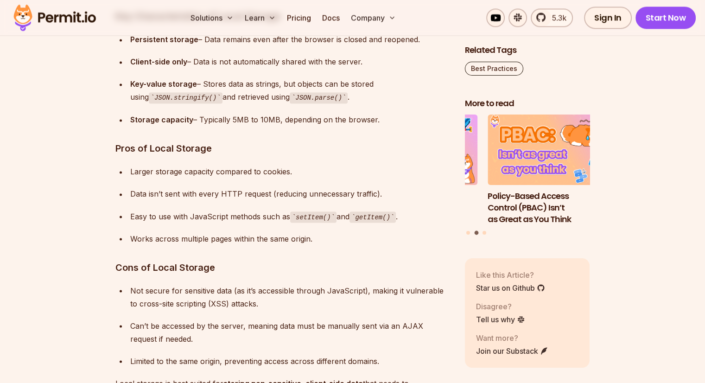
scroll to position [1549, 0]
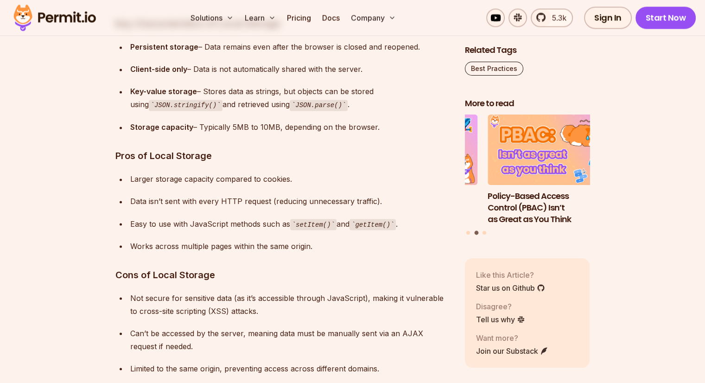
drag, startPoint x: 130, startPoint y: 178, endPoint x: 271, endPoint y: 166, distance: 140.9
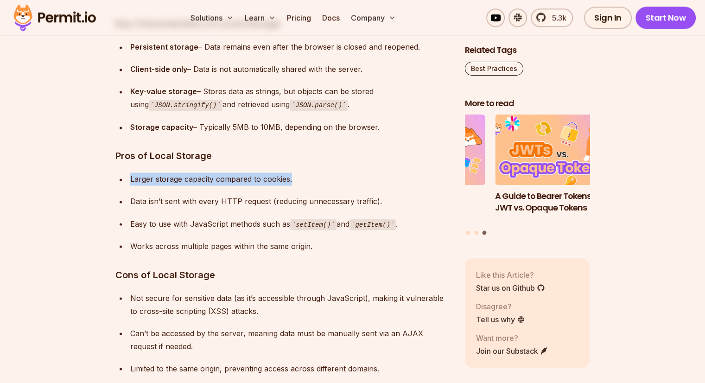
drag, startPoint x: 292, startPoint y: 177, endPoint x: 127, endPoint y: 182, distance: 165.0
click at [127, 182] on li "Larger storage capacity compared to cookies." at bounding box center [288, 178] width 322 height 13
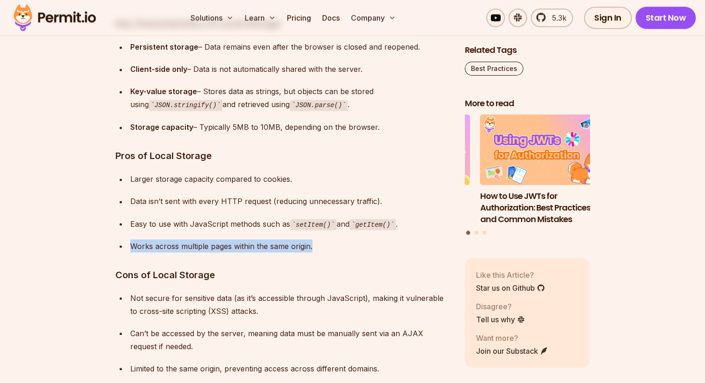
drag, startPoint x: 131, startPoint y: 245, endPoint x: 319, endPoint y: 240, distance: 187.7
click at [319, 240] on div "Works across multiple pages within the same origin." at bounding box center [290, 245] width 320 height 13
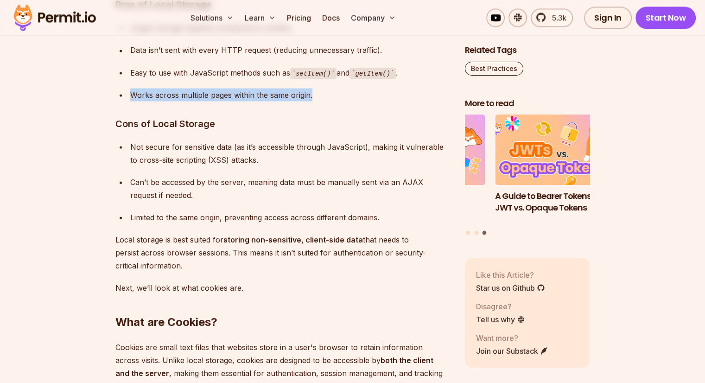
scroll to position [1701, 0]
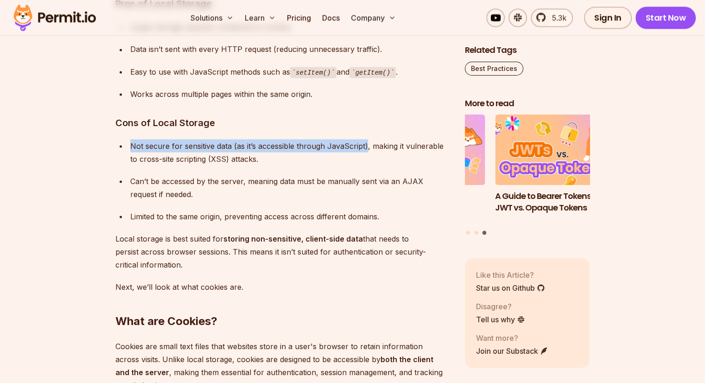
drag, startPoint x: 130, startPoint y: 144, endPoint x: 364, endPoint y: 143, distance: 234.5
click at [364, 143] on div "Not secure for sensitive data (as it’s accessible through JavaScript), making i…" at bounding box center [290, 152] width 320 height 26
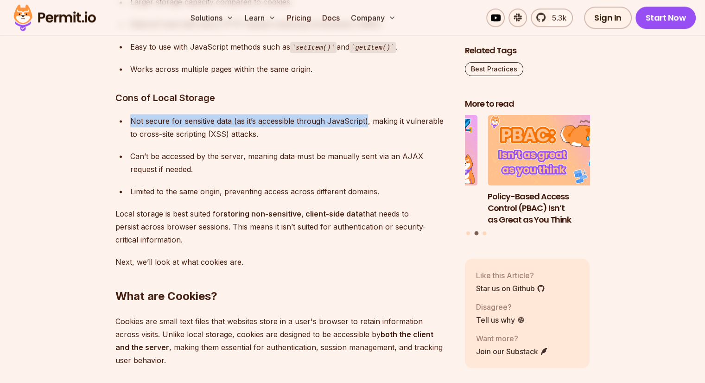
scroll to position [1726, 0]
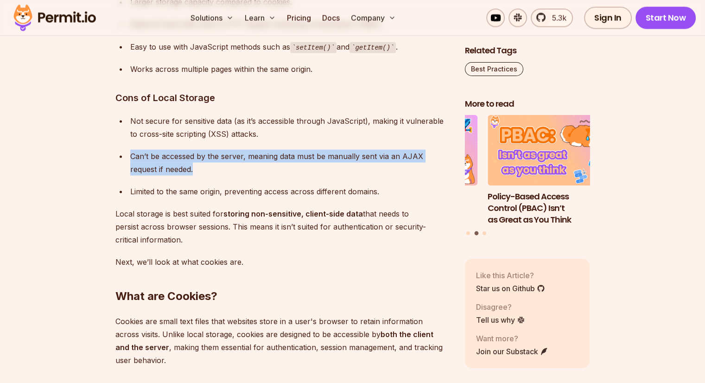
drag, startPoint x: 130, startPoint y: 154, endPoint x: 171, endPoint y: 170, distance: 44.1
click at [171, 170] on div "Can’t be accessed by the server, meaning data must be manually sent via an AJAX…" at bounding box center [290, 162] width 320 height 26
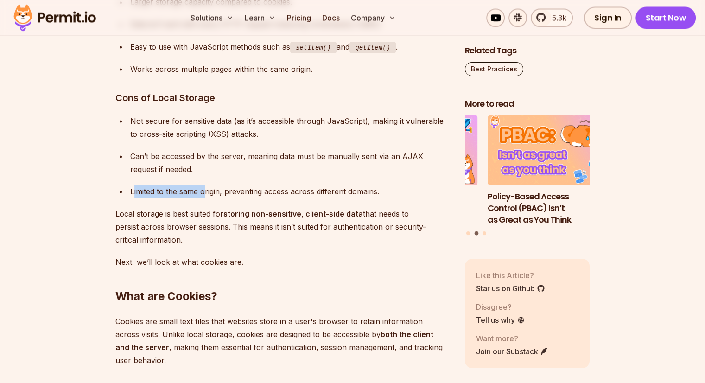
drag, startPoint x: 132, startPoint y: 190, endPoint x: 204, endPoint y: 188, distance: 71.8
click at [204, 188] on div "Limited to the same origin, preventing access across different domains." at bounding box center [290, 190] width 320 height 13
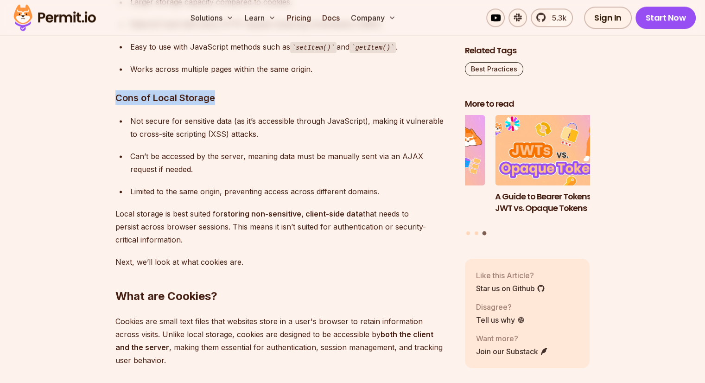
drag, startPoint x: 212, startPoint y: 95, endPoint x: 117, endPoint y: 101, distance: 95.6
click at [117, 101] on h3 "Cons of Local Storage" at bounding box center [282, 97] width 335 height 15
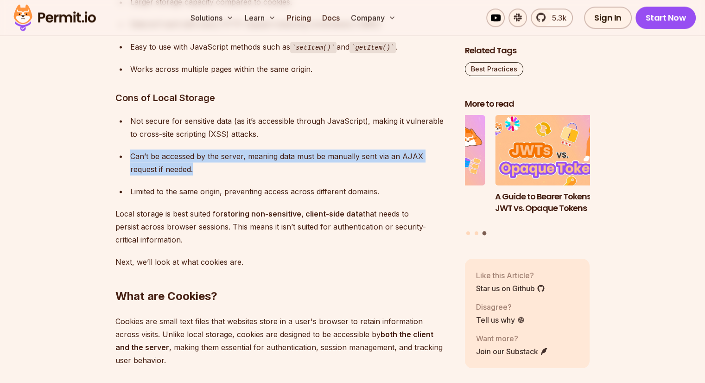
drag, startPoint x: 177, startPoint y: 171, endPoint x: 130, endPoint y: 156, distance: 49.7
click at [130, 156] on div "Can’t be accessed by the server, meaning data must be manually sent via an AJAX…" at bounding box center [290, 162] width 320 height 26
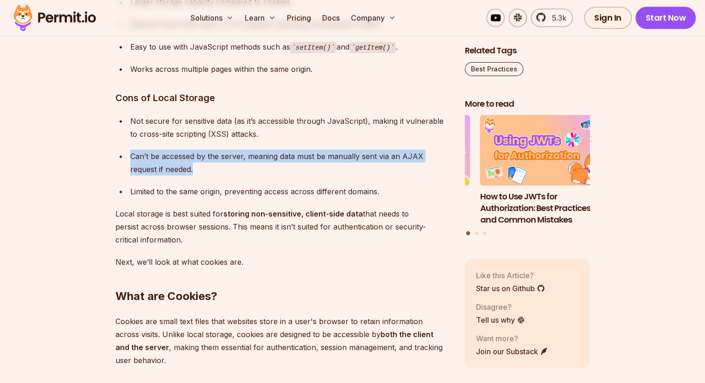
click at [234, 165] on div "Can’t be accessed by the server, meaning data must be manually sent via an AJAX…" at bounding box center [290, 162] width 320 height 26
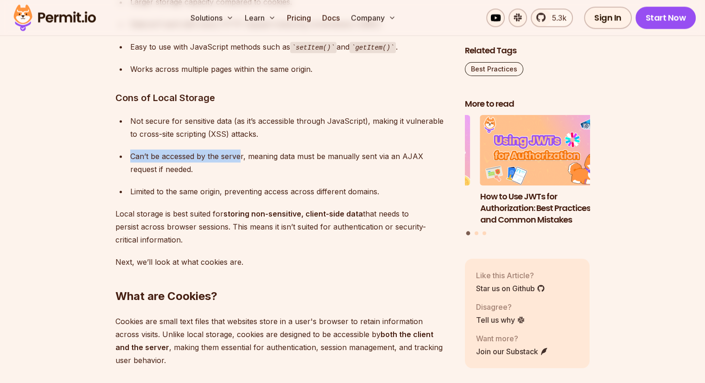
drag, startPoint x: 241, startPoint y: 155, endPoint x: 131, endPoint y: 156, distance: 109.8
click at [131, 156] on div "Can’t be accessed by the server, meaning data must be manually sent via an AJAX…" at bounding box center [290, 162] width 320 height 26
drag, startPoint x: 131, startPoint y: 156, endPoint x: 242, endPoint y: 157, distance: 111.2
click at [242, 157] on div "Can’t be accessed by the server, meaning data must be manually sent via an AJAX…" at bounding box center [290, 162] width 320 height 26
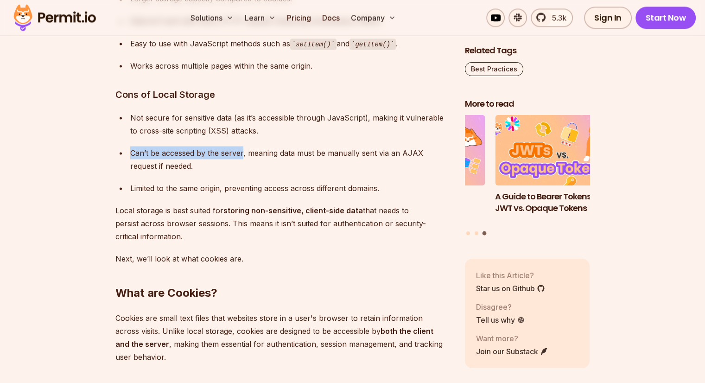
scroll to position [1729, 0]
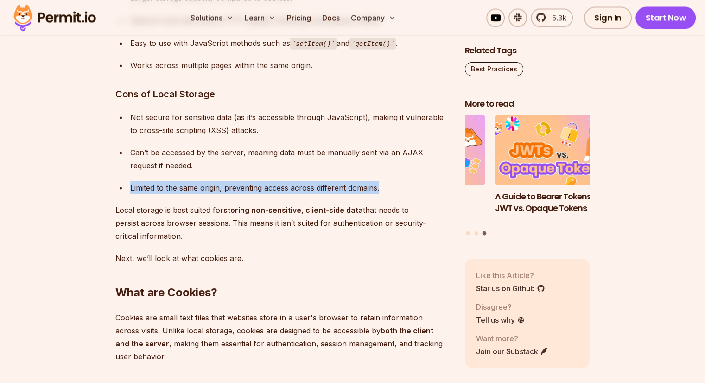
drag, startPoint x: 130, startPoint y: 185, endPoint x: 382, endPoint y: 186, distance: 252.5
click at [382, 186] on div "Limited to the same origin, preventing access across different domains." at bounding box center [290, 187] width 320 height 13
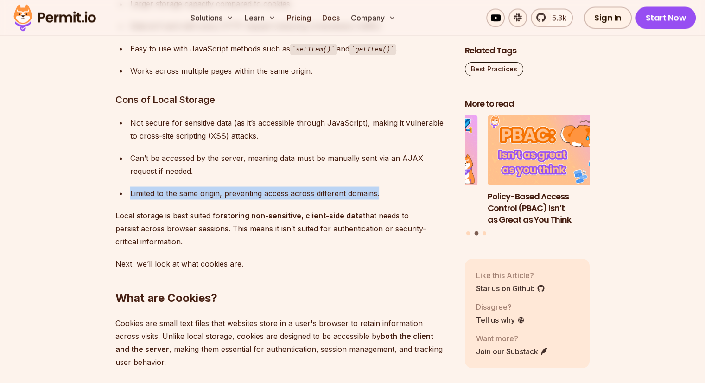
scroll to position [1725, 0]
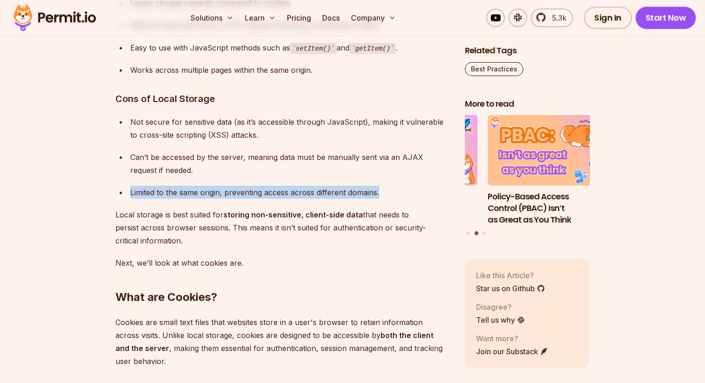
click at [265, 193] on div "Limited to the same origin, preventing access across different domains." at bounding box center [290, 191] width 320 height 13
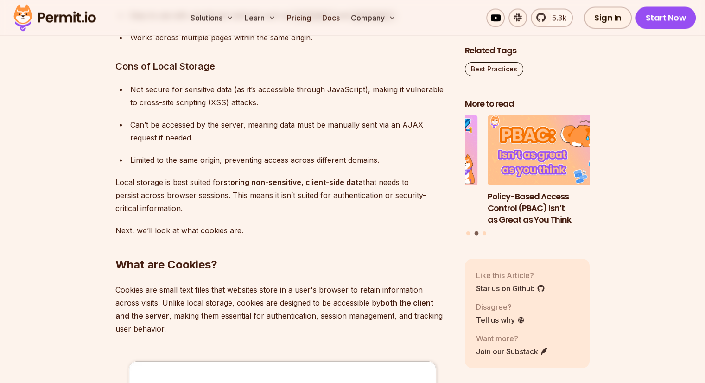
scroll to position [1757, 0]
drag, startPoint x: 130, startPoint y: 88, endPoint x: 229, endPoint y: 84, distance: 99.7
click at [229, 84] on div "Not secure for sensitive data (as it’s accessible through JavaScript), making i…" at bounding box center [290, 96] width 320 height 26
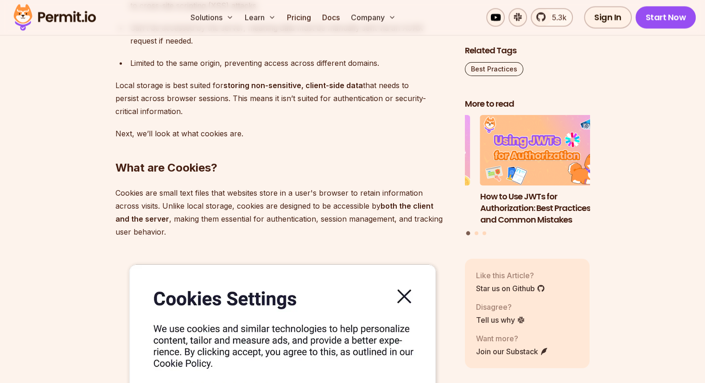
scroll to position [1847, 0]
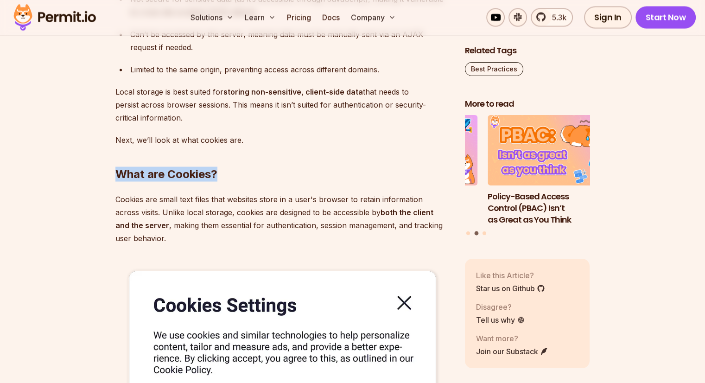
drag, startPoint x: 218, startPoint y: 173, endPoint x: 120, endPoint y: 171, distance: 98.2
click at [120, 171] on h2 "What are Cookies?" at bounding box center [282, 156] width 335 height 52
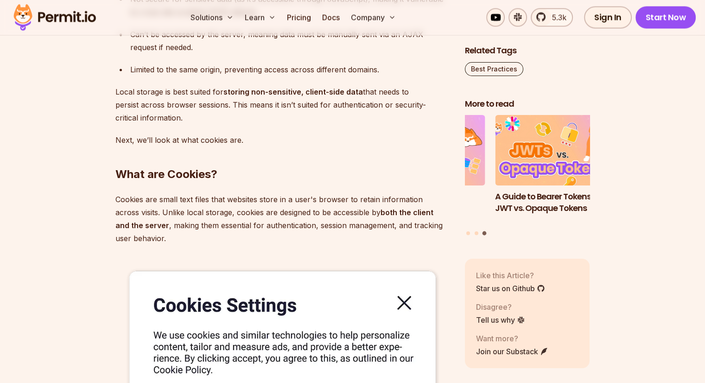
drag, startPoint x: 114, startPoint y: 197, endPoint x: 190, endPoint y: 245, distance: 89.7
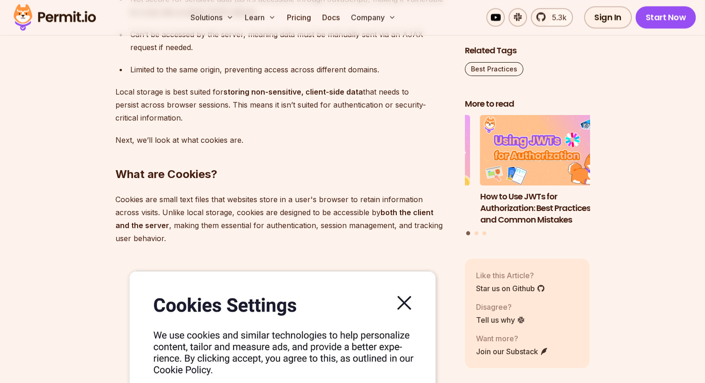
click at [226, 201] on p "Cookies are small text files that websites store in a user's browser to retain …" at bounding box center [282, 219] width 335 height 52
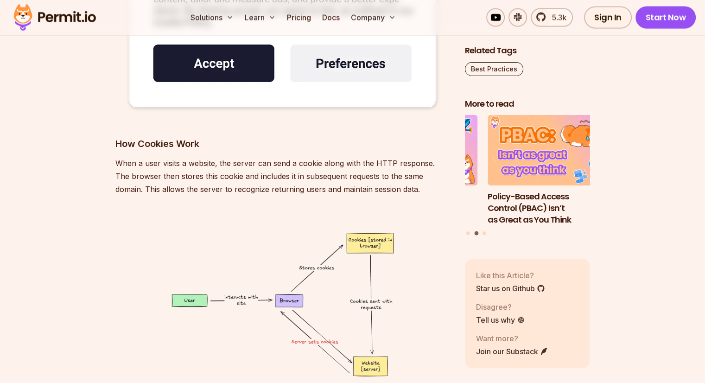
scroll to position [2204, 0]
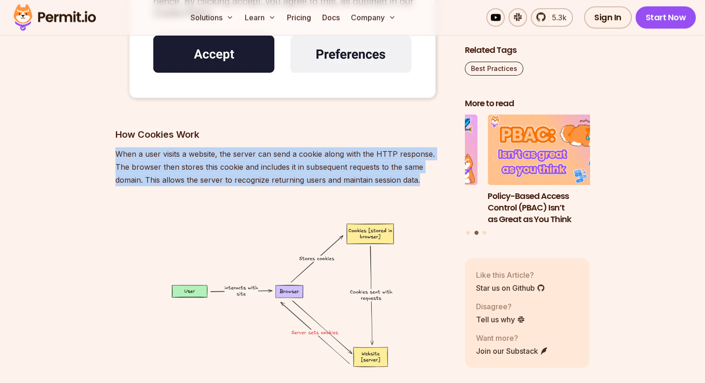
drag, startPoint x: 393, startPoint y: 182, endPoint x: 110, endPoint y: 156, distance: 283.8
click at [391, 178] on p "When a user visits a website, the server can send a cookie along with the HTTP …" at bounding box center [282, 166] width 335 height 39
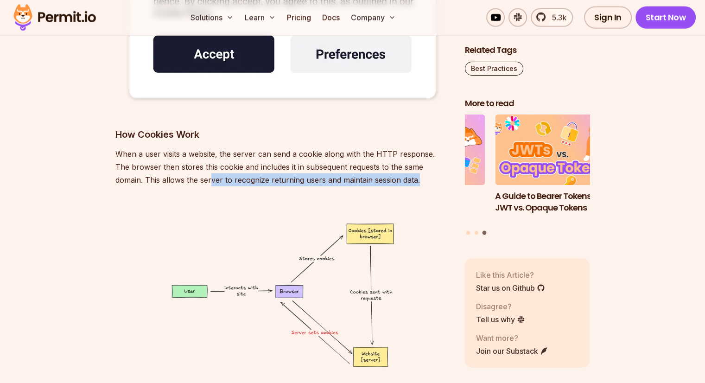
drag, startPoint x: 391, startPoint y: 178, endPoint x: 178, endPoint y: 173, distance: 212.3
click at [178, 173] on p "When a user visits a website, the server can send a cookie along with the HTTP …" at bounding box center [282, 166] width 335 height 39
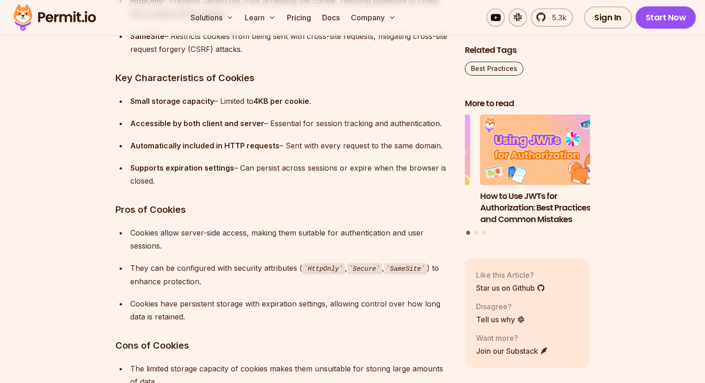
scroll to position [2694, 0]
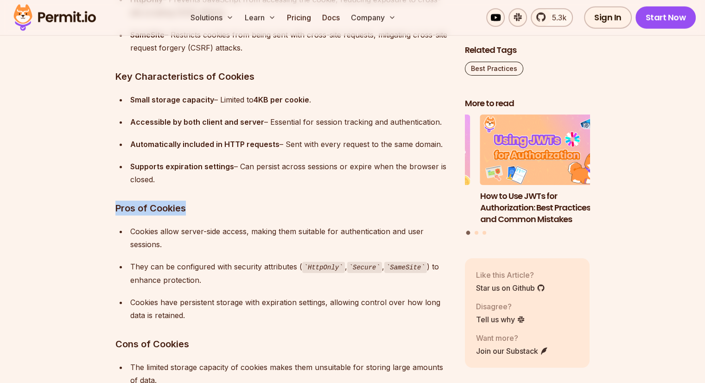
drag, startPoint x: 185, startPoint y: 205, endPoint x: 117, endPoint y: 208, distance: 68.2
click at [117, 208] on h3 "Pros of Cookies" at bounding box center [282, 208] width 335 height 15
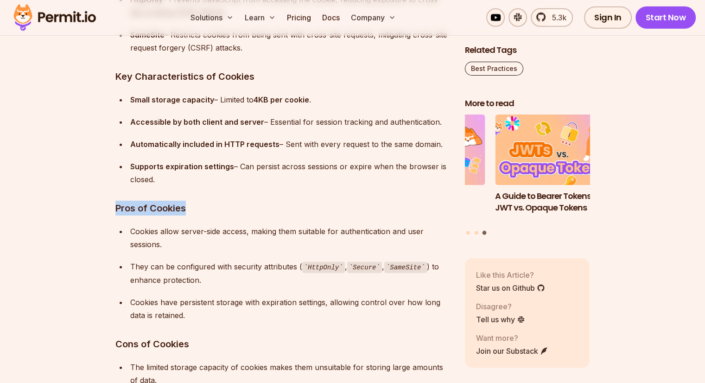
scroll to position [2698, 0]
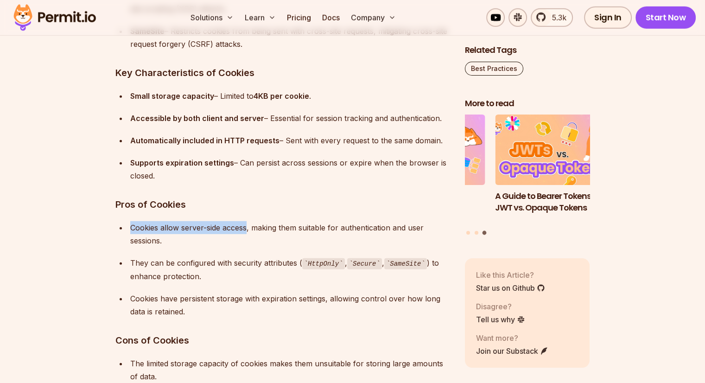
drag, startPoint x: 130, startPoint y: 225, endPoint x: 247, endPoint y: 225, distance: 116.8
click at [247, 225] on div "Cookies allow server-side access, making them suitable for authentication and u…" at bounding box center [290, 234] width 320 height 26
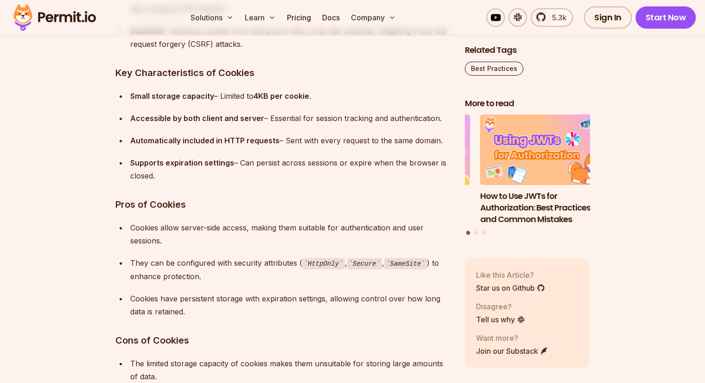
click at [330, 254] on ul "Cookies allow server-side access, making them suitable for authentication and u…" at bounding box center [282, 269] width 335 height 97
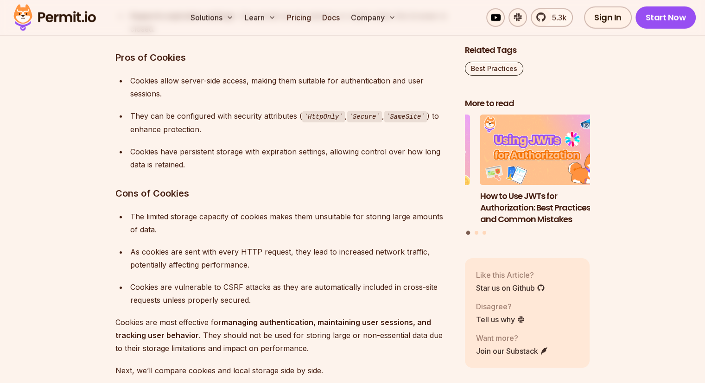
scroll to position [2847, 0]
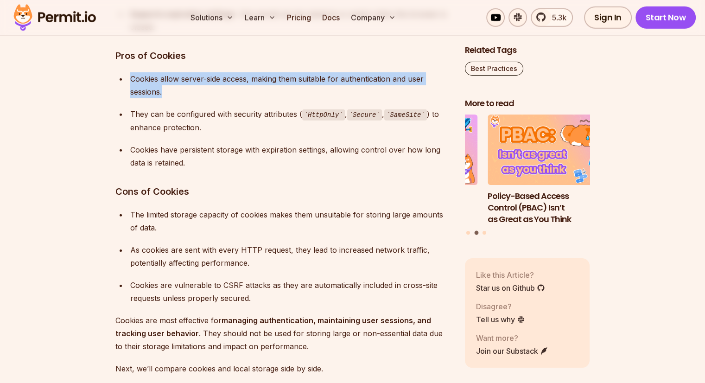
drag, startPoint x: 128, startPoint y: 77, endPoint x: 245, endPoint y: 87, distance: 117.6
click at [245, 87] on li "Cookies allow server-side access, making them suitable for authentication and u…" at bounding box center [288, 85] width 322 height 26
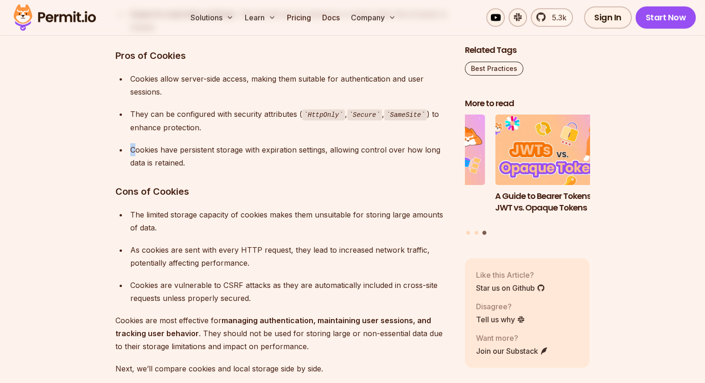
drag, startPoint x: 134, startPoint y: 148, endPoint x: 252, endPoint y: 132, distance: 118.8
click at [252, 132] on ul "Cookies allow server-side access, making them suitable for authentication and u…" at bounding box center [282, 120] width 335 height 97
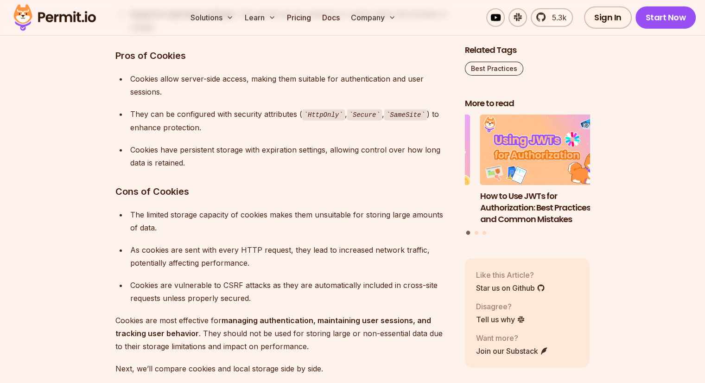
click at [172, 149] on div "Cookies have persistent storage with expiration settings, allowing control over…" at bounding box center [290, 156] width 320 height 26
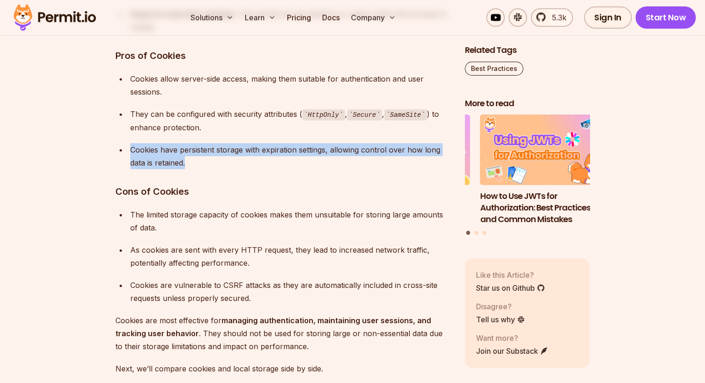
drag, startPoint x: 128, startPoint y: 146, endPoint x: 187, endPoint y: 159, distance: 60.3
click at [187, 159] on li "Cookies have persistent storage with expiration settings, allowing control over…" at bounding box center [288, 156] width 322 height 26
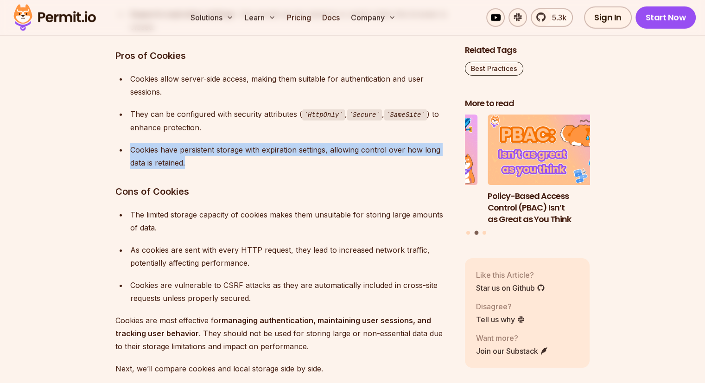
scroll to position [2852, 0]
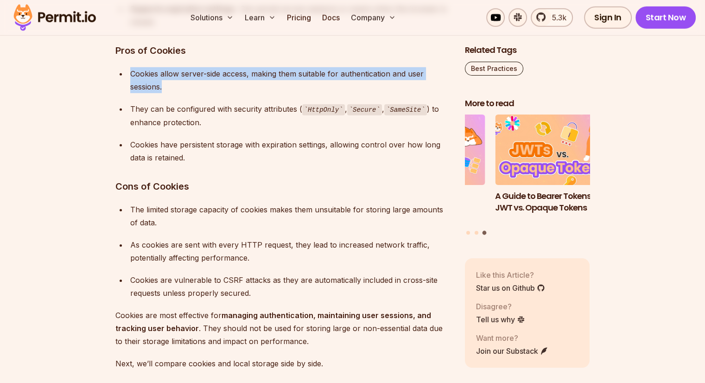
drag, startPoint x: 130, startPoint y: 71, endPoint x: 163, endPoint y: 84, distance: 34.9
click at [163, 84] on div "Cookies allow server-side access, making them suitable for authentication and u…" at bounding box center [290, 80] width 320 height 26
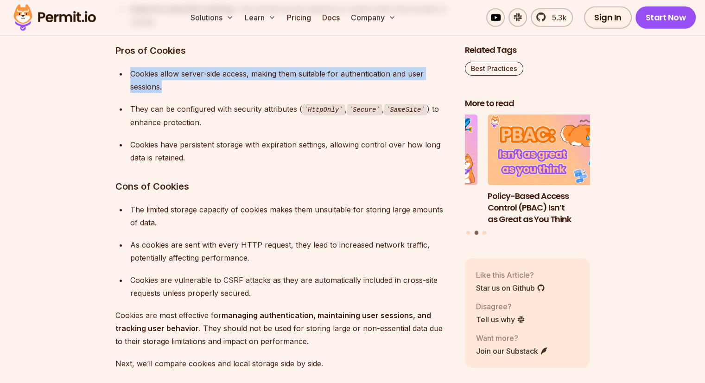
scroll to position [2875, 0]
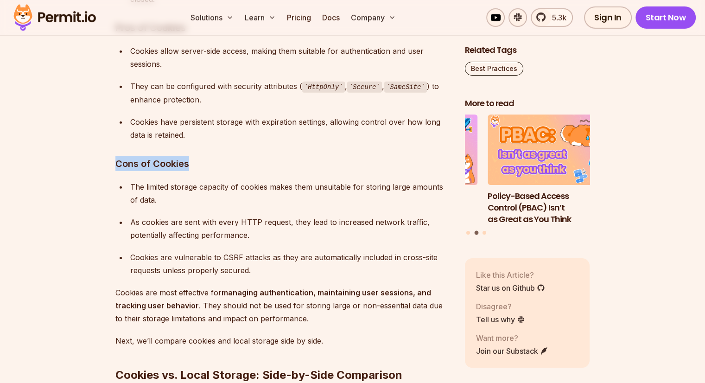
drag, startPoint x: 189, startPoint y: 160, endPoint x: 114, endPoint y: 159, distance: 74.6
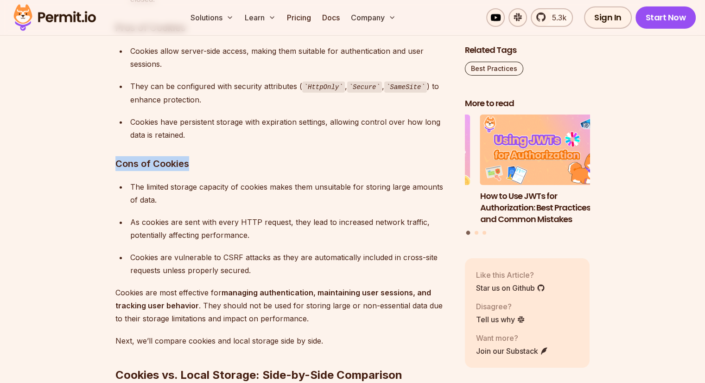
scroll to position [2883, 0]
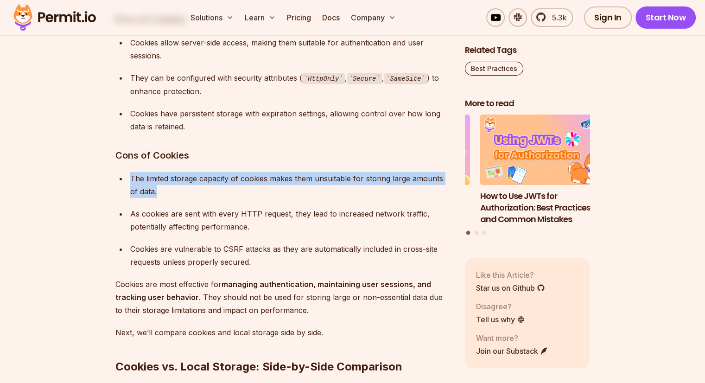
drag, startPoint x: 130, startPoint y: 176, endPoint x: 189, endPoint y: 193, distance: 61.3
click at [189, 193] on div "The limited storage capacity of cookies makes them unsuitable for storing large…" at bounding box center [290, 185] width 320 height 26
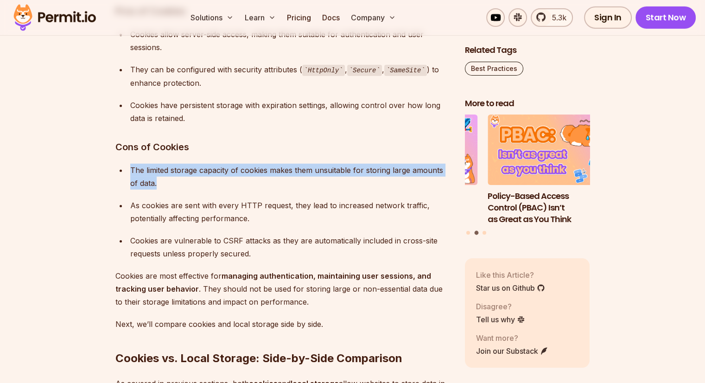
scroll to position [2893, 0]
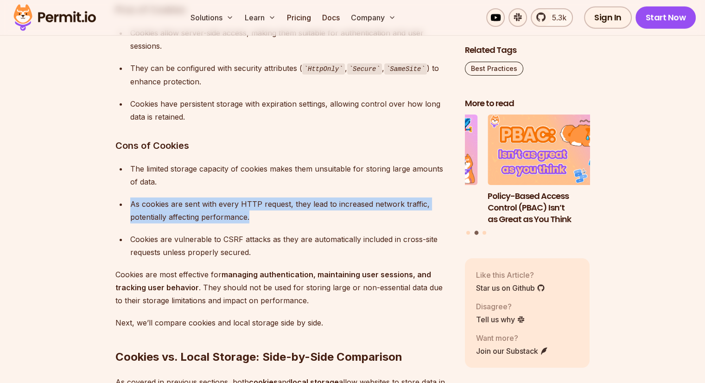
drag, startPoint x: 252, startPoint y: 214, endPoint x: 130, endPoint y: 202, distance: 122.5
click at [130, 202] on div "As cookies are sent with every HTTP request, they lead to increased network tra…" at bounding box center [290, 210] width 320 height 26
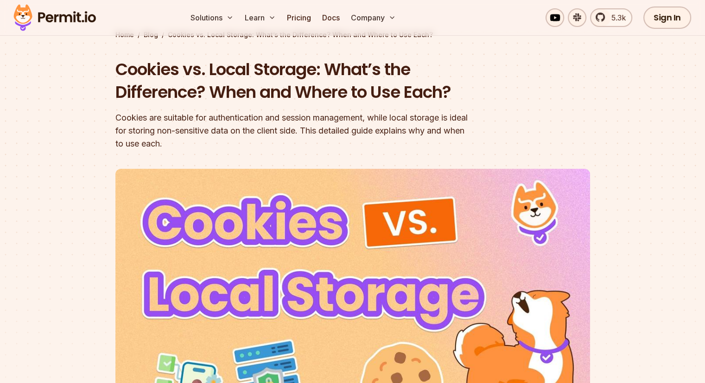
scroll to position [0, 0]
